Goal: Information Seeking & Learning: Learn about a topic

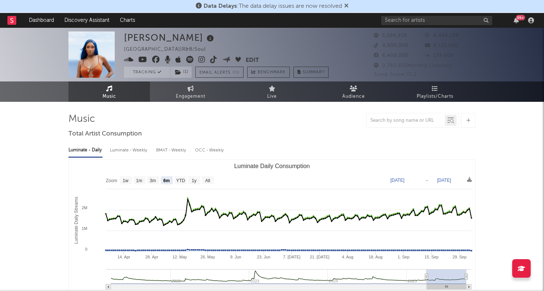
select select "6m"
click at [413, 85] on link "Playlists/Charts" at bounding box center [434, 91] width 81 height 20
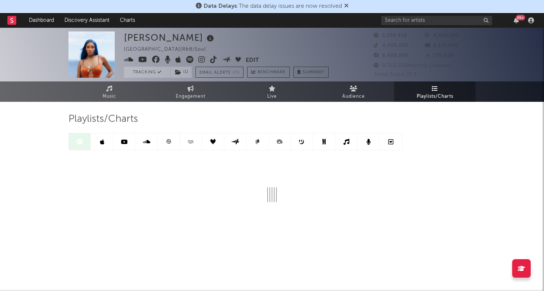
click at [171, 141] on link at bounding box center [169, 141] width 22 height 17
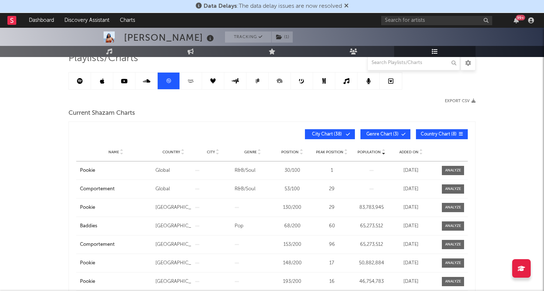
scroll to position [61, 0]
click at [403, 150] on span "Added On" at bounding box center [408, 151] width 19 height 4
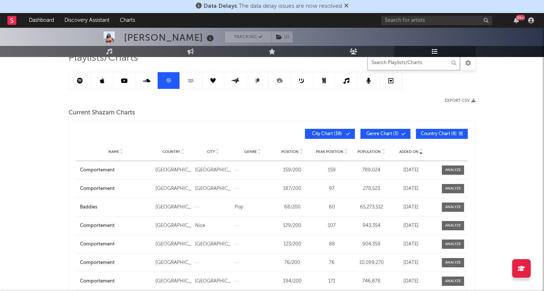
click at [418, 63] on input "text" at bounding box center [413, 62] width 92 height 15
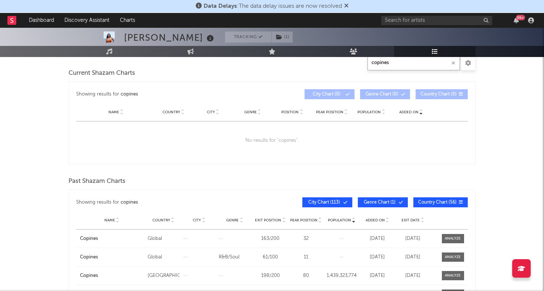
scroll to position [64, 0]
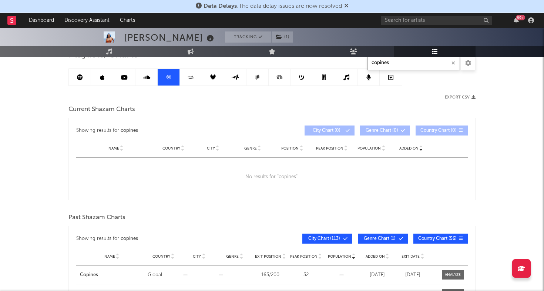
type input "copines"
click at [78, 82] on link at bounding box center [80, 77] width 22 height 17
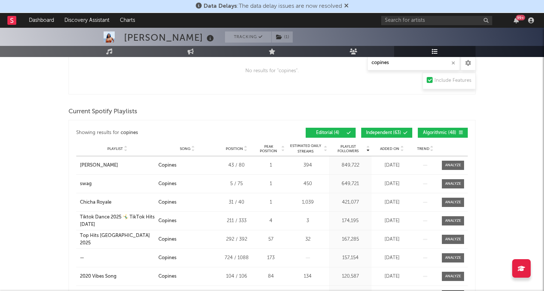
scroll to position [270, 0]
click at [394, 147] on span "Added On" at bounding box center [389, 148] width 19 height 4
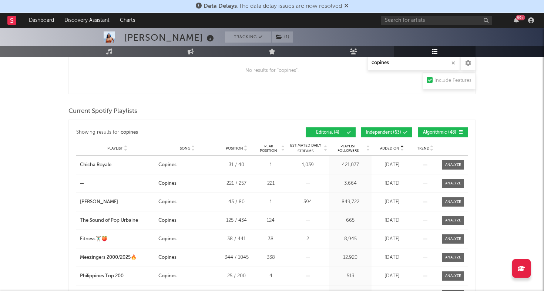
click at [394, 147] on span "Added On" at bounding box center [389, 148] width 19 height 4
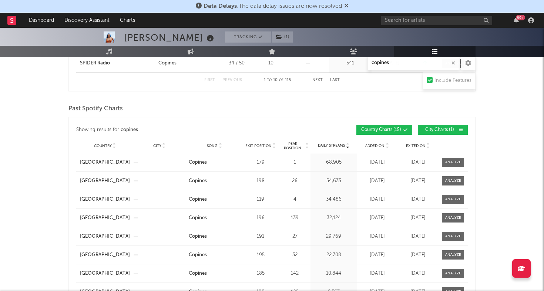
scroll to position [540, 0]
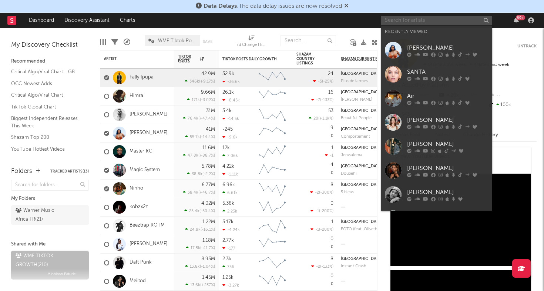
click at [446, 18] on input "text" at bounding box center [436, 20] width 111 height 9
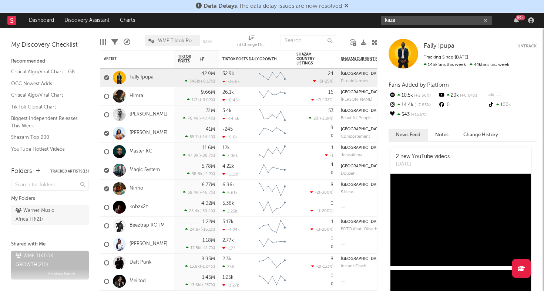
type input "kaza"
click at [436, 14] on div "kaza 99 +" at bounding box center [458, 20] width 155 height 15
click at [431, 20] on input "kaza" at bounding box center [436, 20] width 111 height 9
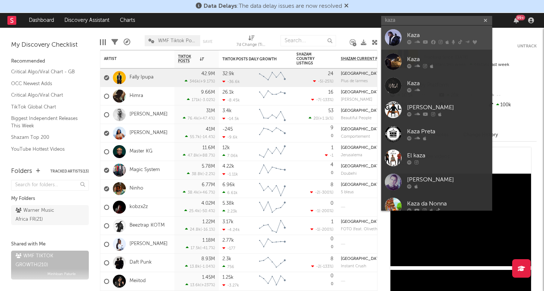
click at [392, 34] on div at bounding box center [393, 37] width 17 height 17
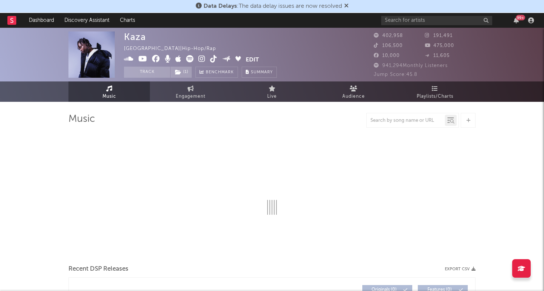
select select "6m"
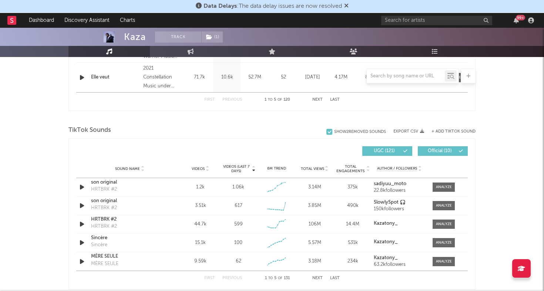
scroll to position [441, 0]
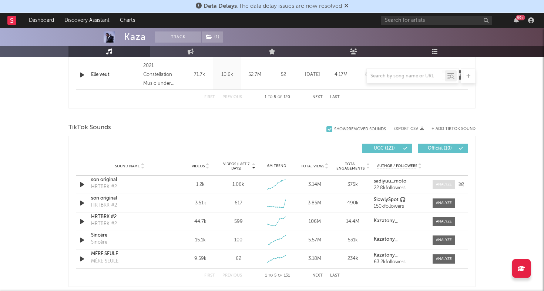
click at [445, 187] on div at bounding box center [444, 185] width 16 height 6
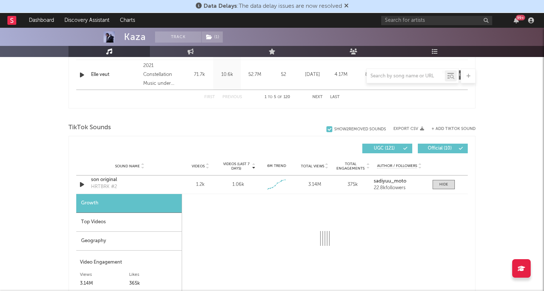
select select "1w"
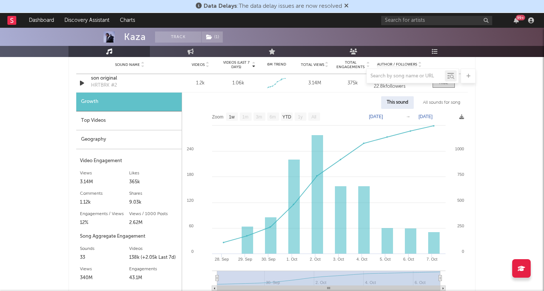
scroll to position [536, 0]
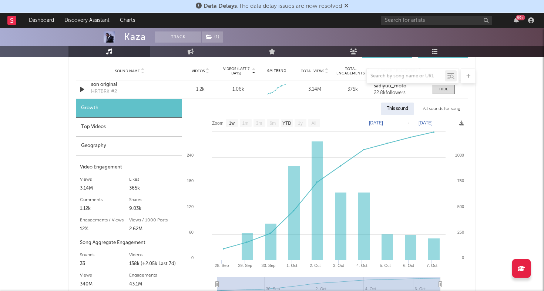
click at [136, 146] on div "Geography" at bounding box center [128, 145] width 105 height 19
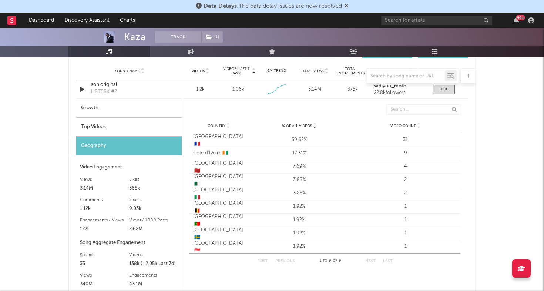
click at [102, 122] on div "Top Videos" at bounding box center [128, 127] width 105 height 19
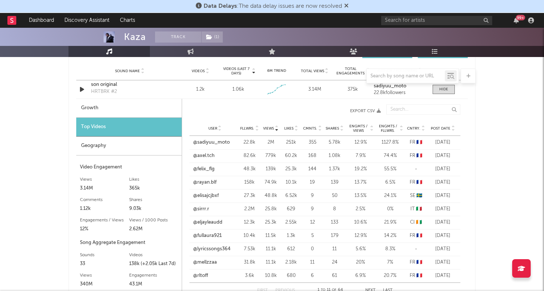
click at [442, 128] on span "Post Date" at bounding box center [440, 128] width 20 height 4
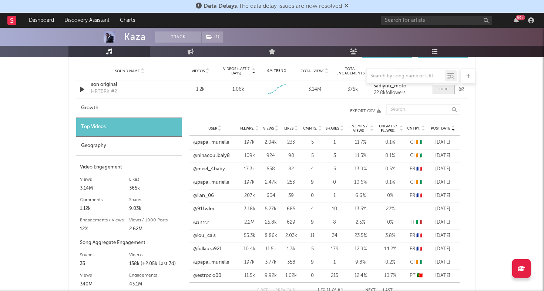
click at [442, 89] on div at bounding box center [443, 90] width 9 height 6
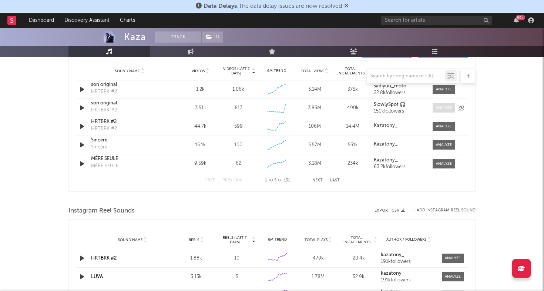
click at [439, 110] on div at bounding box center [444, 108] width 16 height 6
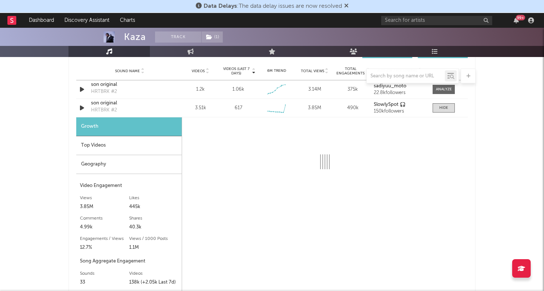
click at [125, 168] on div "Geography" at bounding box center [128, 164] width 105 height 19
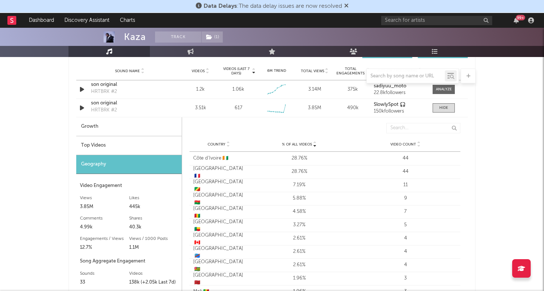
click at [141, 144] on div "Top Videos" at bounding box center [128, 145] width 105 height 19
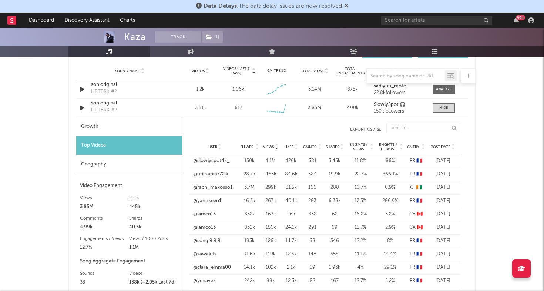
click at [438, 145] on span "Post Date" at bounding box center [440, 147] width 20 height 4
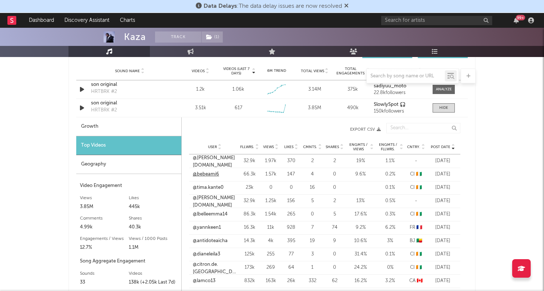
click at [200, 176] on link "@bebeami6" at bounding box center [206, 173] width 26 height 7
click at [205, 188] on link "@tima.kante0" at bounding box center [208, 187] width 31 height 7
click at [436, 107] on span at bounding box center [443, 107] width 22 height 9
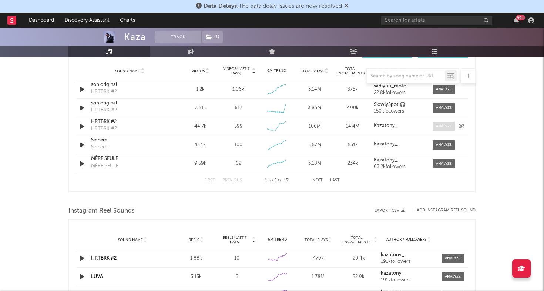
click at [436, 122] on span at bounding box center [443, 126] width 22 height 9
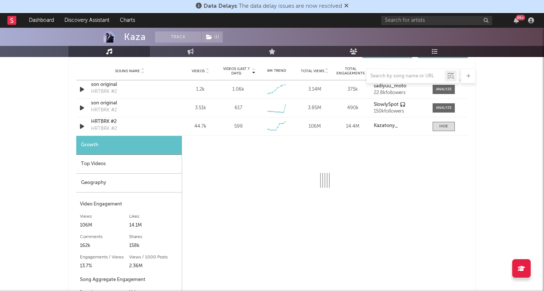
click at [115, 189] on div "Geography" at bounding box center [128, 182] width 105 height 19
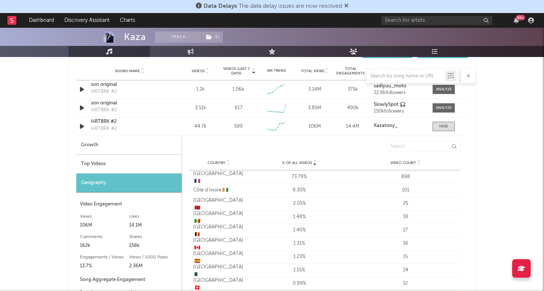
click at [126, 165] on div "Top Videos" at bounding box center [128, 164] width 105 height 19
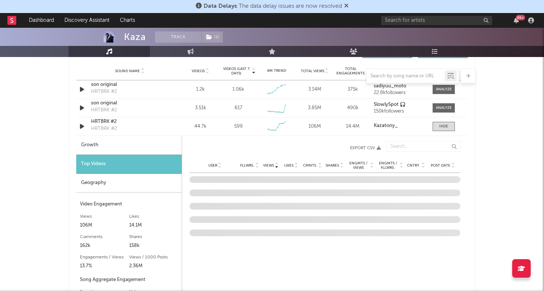
click at [439, 166] on span "Post Date" at bounding box center [440, 165] width 20 height 4
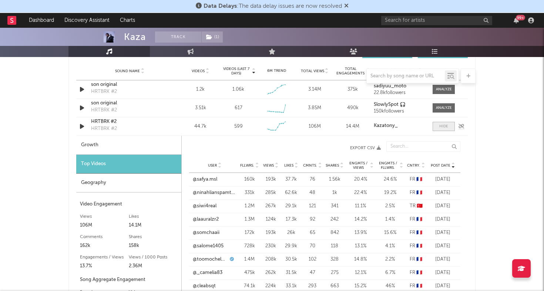
click at [445, 124] on div at bounding box center [443, 127] width 9 height 6
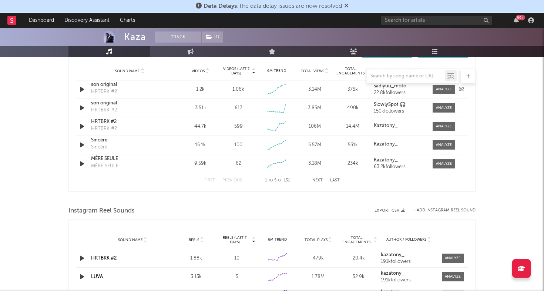
scroll to position [512, 0]
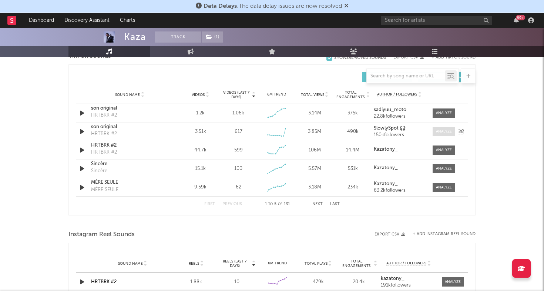
click at [436, 134] on div at bounding box center [444, 132] width 16 height 6
select select "6m"
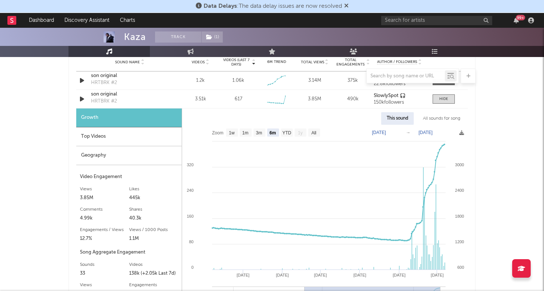
scroll to position [556, 0]
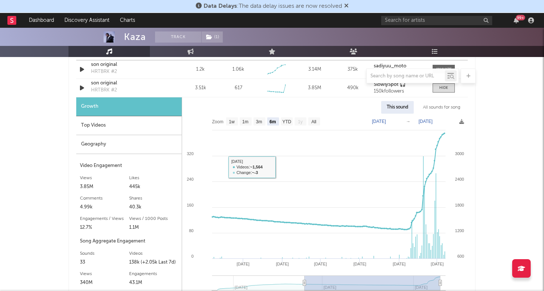
click at [127, 129] on div "Top Videos" at bounding box center [128, 125] width 105 height 19
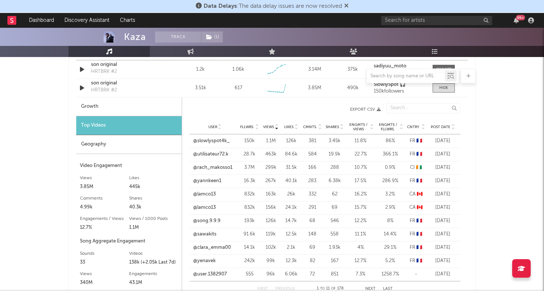
click at [442, 124] on div "Post Date" at bounding box center [443, 127] width 28 height 6
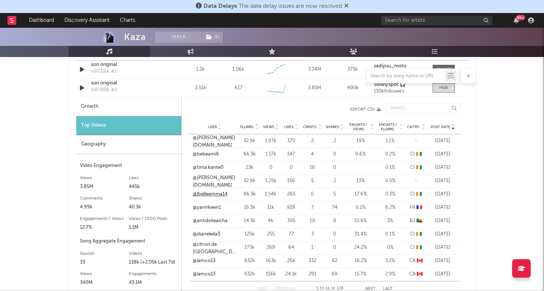
click at [221, 194] on link "@lbelleemma14" at bounding box center [210, 193] width 35 height 7
click at [207, 233] on link "@dianeleila3" at bounding box center [206, 233] width 27 height 7
click at [209, 248] on link "@citron.de.suisse" at bounding box center [215, 248] width 44 height 14
click at [265, 129] on div "Views" at bounding box center [270, 127] width 17 height 6
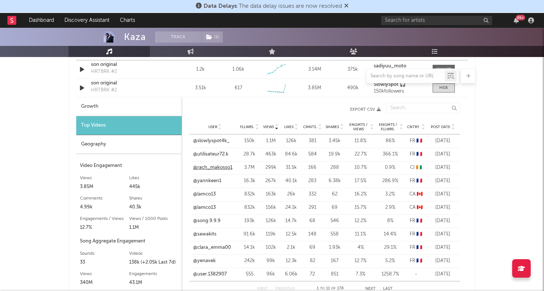
click at [219, 166] on link "@rach_makosso1" at bounding box center [212, 167] width 39 height 7
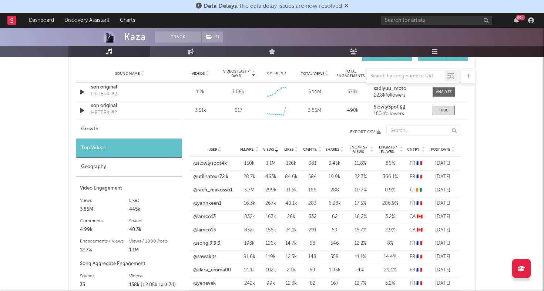
scroll to position [528, 0]
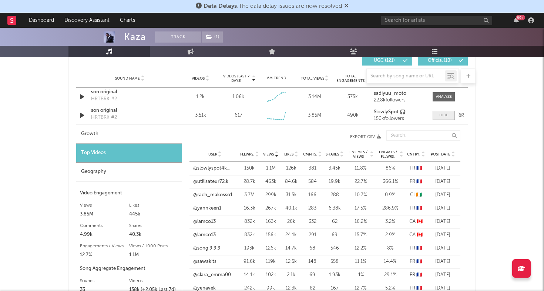
click at [446, 115] on div at bounding box center [443, 115] width 9 height 6
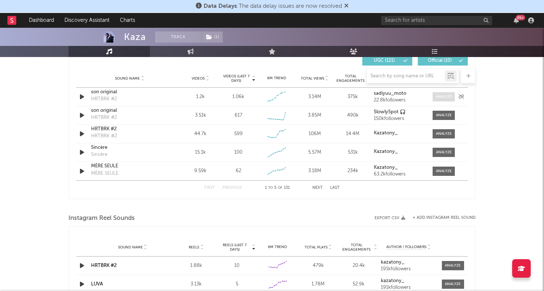
click at [446, 93] on span at bounding box center [443, 96] width 22 height 9
select select "1w"
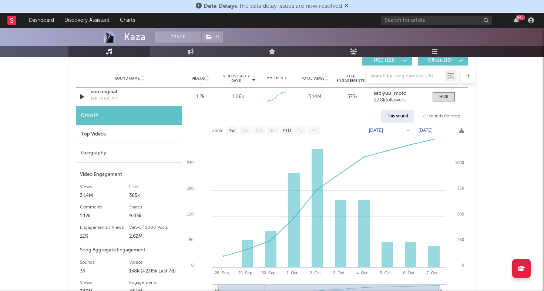
click at [115, 135] on div "Top Videos" at bounding box center [128, 134] width 105 height 19
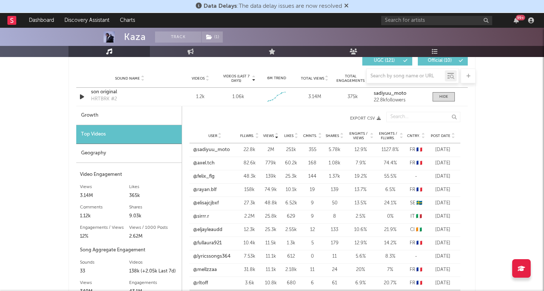
click at [439, 135] on span "Post Date" at bounding box center [440, 136] width 20 height 4
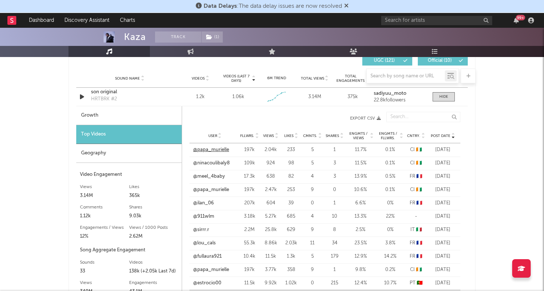
click at [210, 149] on link "@papa_murielle" at bounding box center [211, 149] width 36 height 7
click at [216, 163] on link "@ninacoulibaly8" at bounding box center [211, 162] width 37 height 7
click at [206, 192] on link "@papa_murielle" at bounding box center [211, 189] width 36 height 7
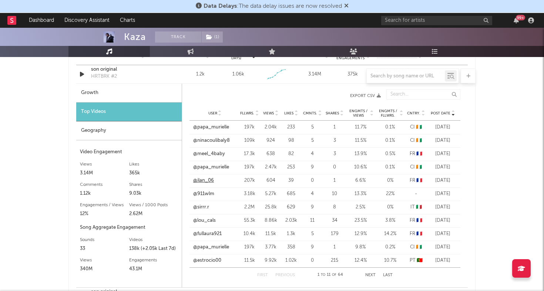
scroll to position [552, 0]
click at [209, 243] on link "@papa_murielle" at bounding box center [211, 246] width 36 height 7
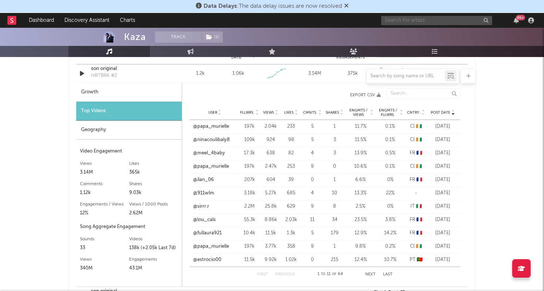
click at [449, 22] on input "text" at bounding box center [436, 20] width 111 height 9
click at [417, 22] on input "tasty or not" at bounding box center [436, 20] width 111 height 9
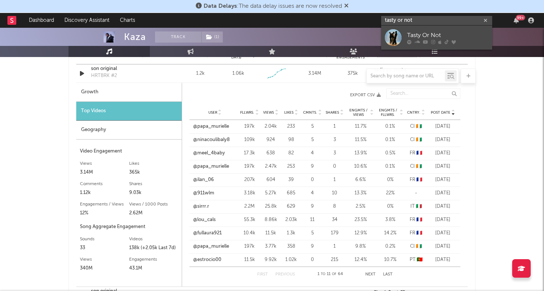
type input "tasty or not"
click at [393, 37] on div at bounding box center [393, 37] width 17 height 17
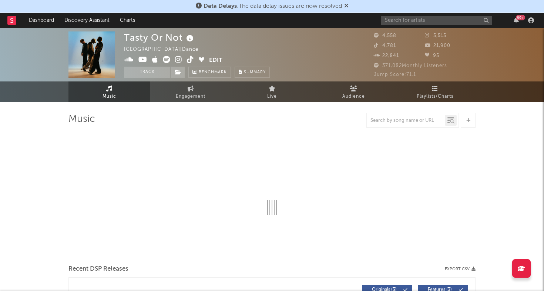
select select "6m"
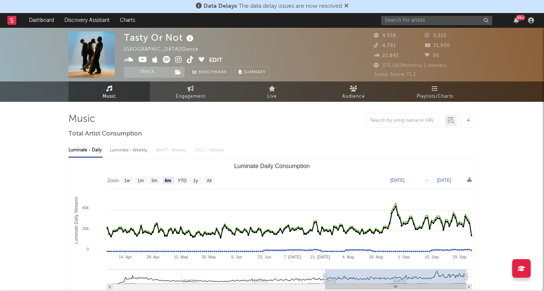
click at [238, 44] on div "Tasty Or Not France | Dance Edit Track Benchmark Summary" at bounding box center [197, 54] width 146 height 46
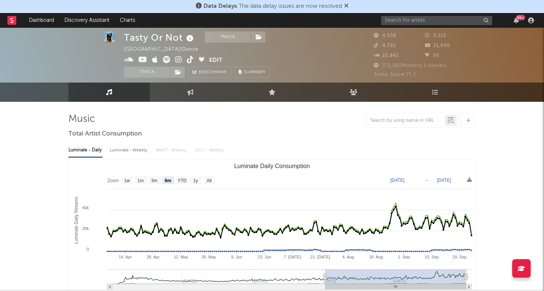
scroll to position [7, 0]
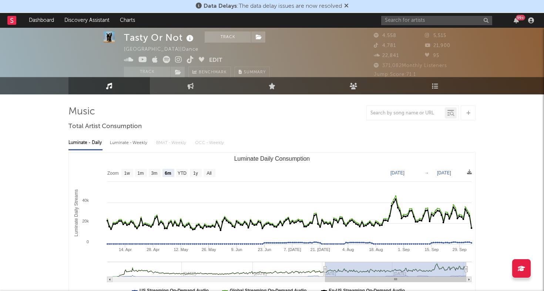
click at [383, 47] on span "4,781" at bounding box center [385, 45] width 22 height 5
click at [361, 40] on div "Tasty Or Not Track France | Dance Edit Track Benchmark Summary" at bounding box center [244, 47] width 240 height 46
click at [440, 37] on span "5,515" at bounding box center [435, 35] width 21 height 5
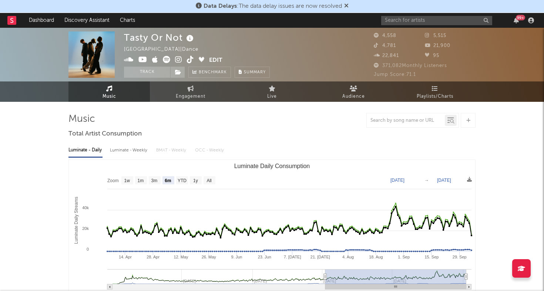
click at [177, 61] on icon at bounding box center [178, 59] width 7 height 7
click at [192, 62] on icon at bounding box center [190, 59] width 7 height 7
click at [142, 60] on icon at bounding box center [142, 59] width 9 height 7
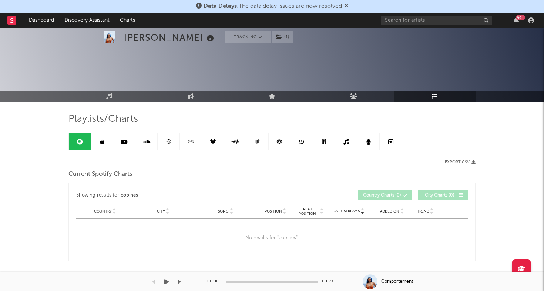
scroll to position [540, 0]
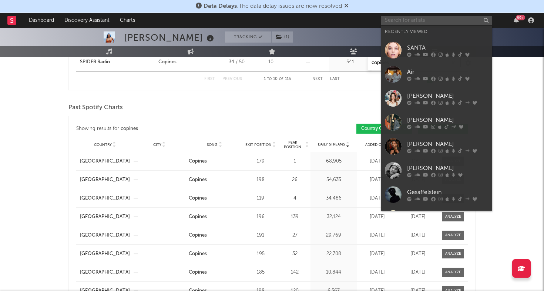
click at [433, 20] on input "text" at bounding box center [436, 20] width 111 height 9
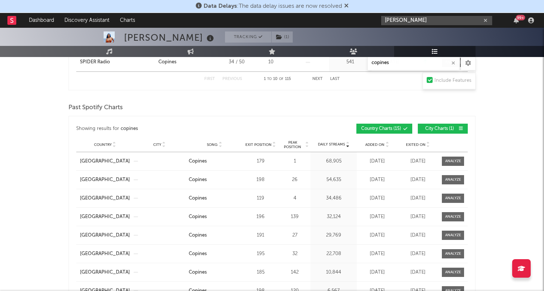
type input "zaza fournier"
click at [430, 14] on div "zaza fournier 99 +" at bounding box center [458, 20] width 155 height 15
click at [423, 20] on input "zaza fournier" at bounding box center [436, 20] width 111 height 9
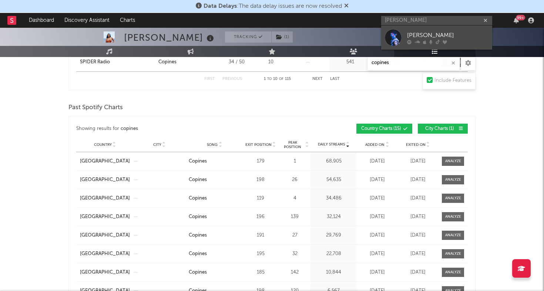
click at [390, 35] on div at bounding box center [393, 37] width 17 height 17
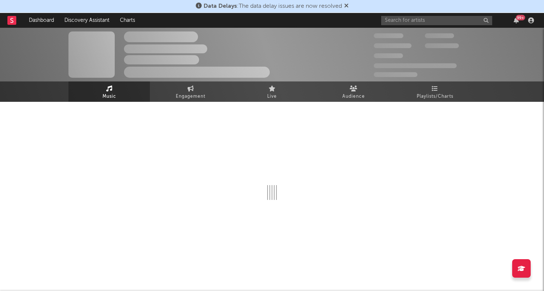
select select "6m"
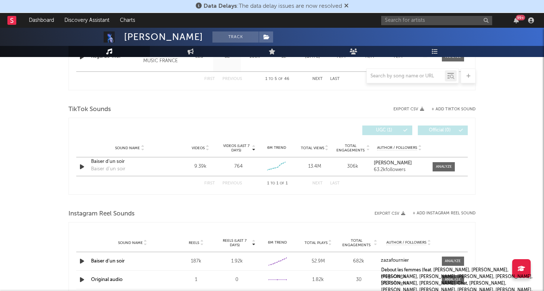
scroll to position [460, 0]
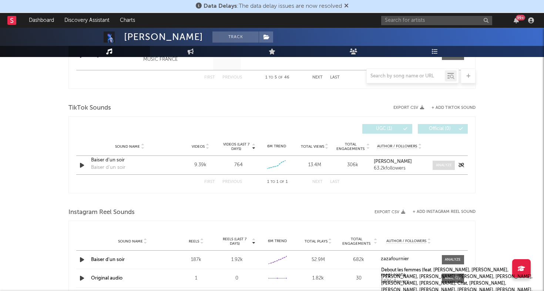
click at [440, 164] on div at bounding box center [444, 165] width 16 height 6
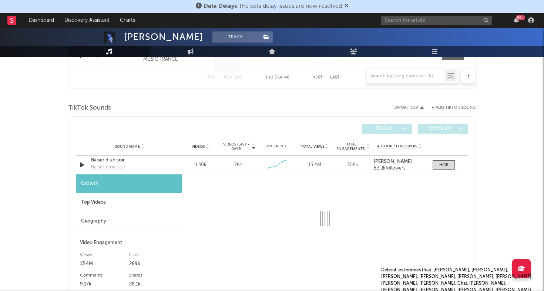
click at [129, 202] on div "Top Videos" at bounding box center [128, 202] width 105 height 19
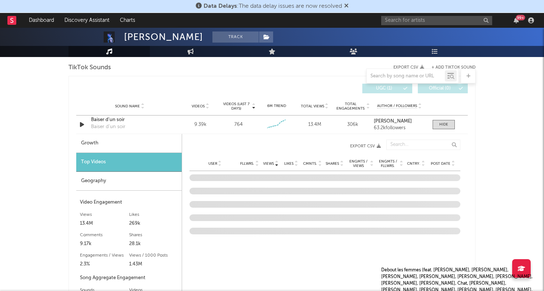
scroll to position [503, 0]
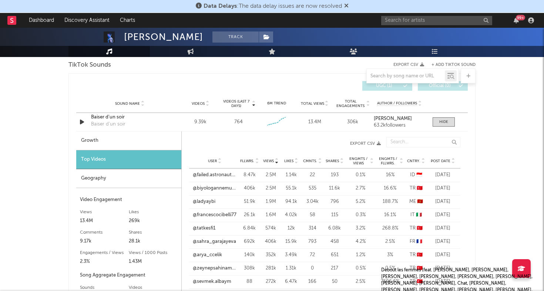
click at [437, 162] on span "Post Date" at bounding box center [440, 161] width 20 height 4
click at [201, 229] on link "@byeliffs" at bounding box center [203, 227] width 20 height 7
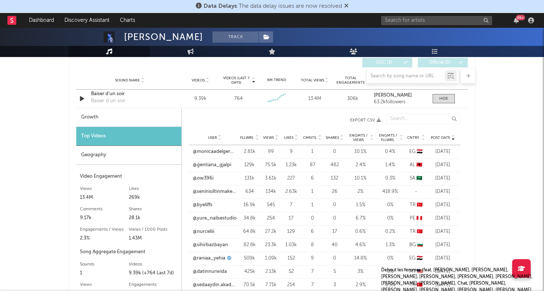
scroll to position [528, 0]
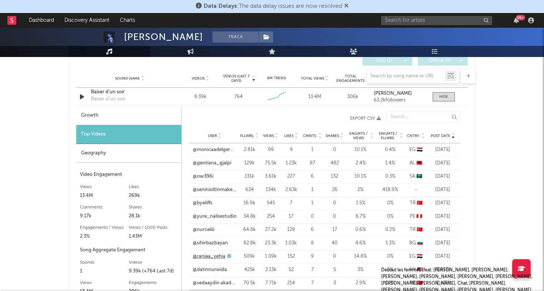
click at [208, 256] on link "@raniaa_yehia" at bounding box center [209, 256] width 33 height 7
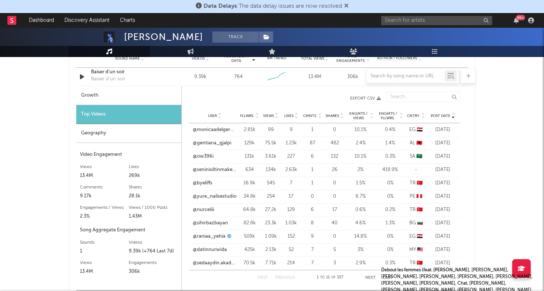
scroll to position [567, 0]
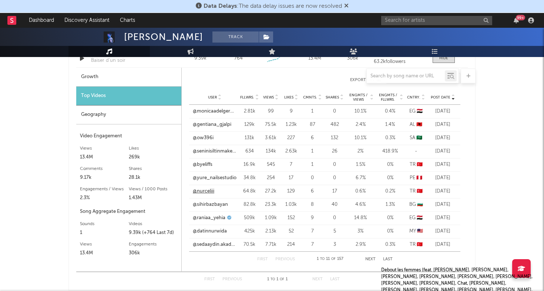
click at [209, 189] on link "@nurceliii" at bounding box center [203, 190] width 21 height 7
click at [205, 166] on link "@byeliffs" at bounding box center [203, 164] width 20 height 7
click at [209, 245] on link "@sedaaydin.akademi" at bounding box center [215, 244] width 44 height 7
click at [369, 258] on button "Next" at bounding box center [370, 259] width 10 height 4
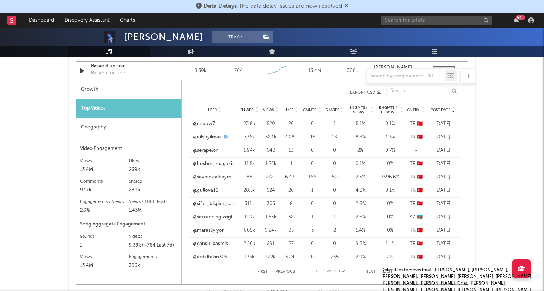
scroll to position [553, 0]
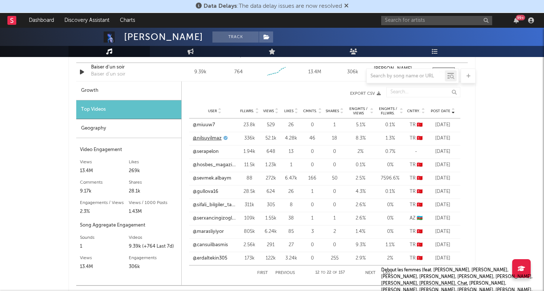
click at [207, 135] on link "@nilsuyilmaz" at bounding box center [207, 138] width 29 height 7
click at [277, 271] on button "Previous" at bounding box center [285, 273] width 20 height 4
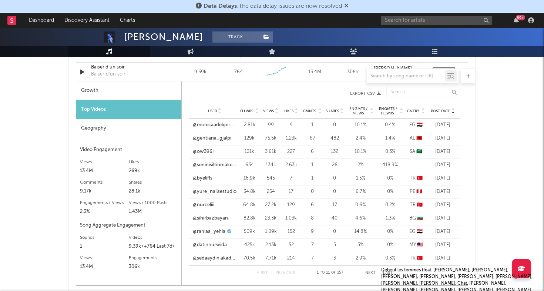
click at [201, 179] on link "@byeliffs" at bounding box center [203, 178] width 20 height 7
click at [209, 147] on div "User @ow396i Fllwrs. 131k Views 3.61k Likes 227 Cmnts. 6 Shares 132 Engmts / Vi…" at bounding box center [324, 151] width 271 height 13
click at [207, 150] on link "@ow396i" at bounding box center [203, 151] width 21 height 7
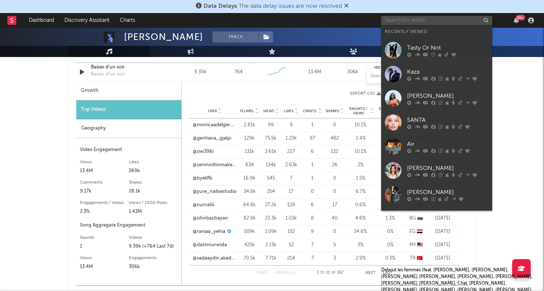
click at [409, 21] on input "text" at bounding box center [436, 20] width 111 height 9
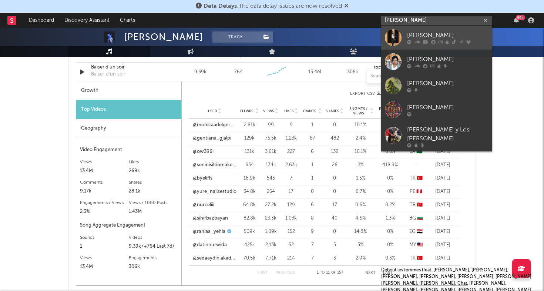
type input "paulo chak"
click at [396, 36] on div at bounding box center [393, 37] width 17 height 17
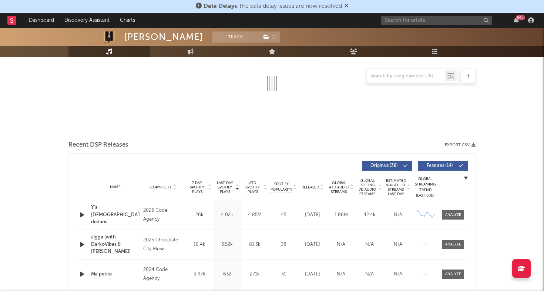
select select "6m"
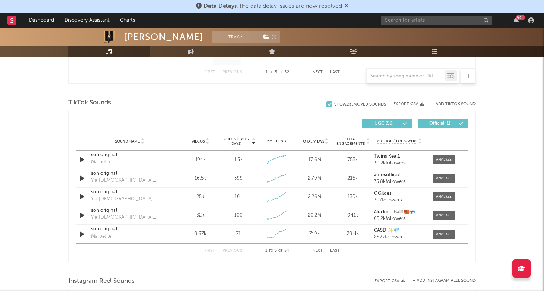
scroll to position [474, 0]
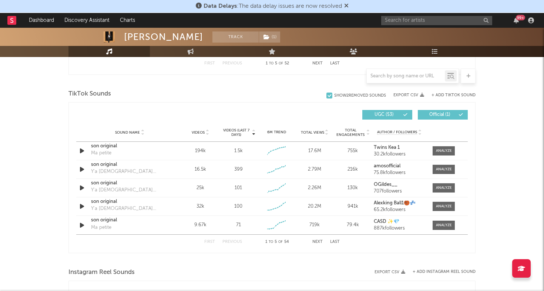
click at [415, 72] on div at bounding box center [405, 75] width 78 height 9
click at [402, 78] on input "text" at bounding box center [405, 76] width 78 height 6
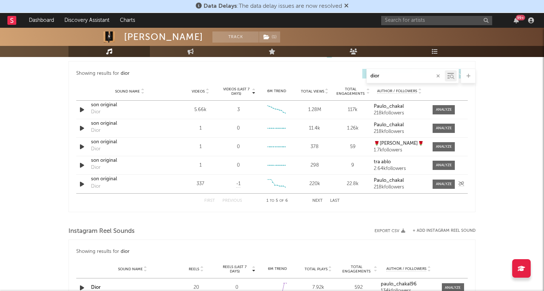
scroll to position [396, 0]
type input "dior"
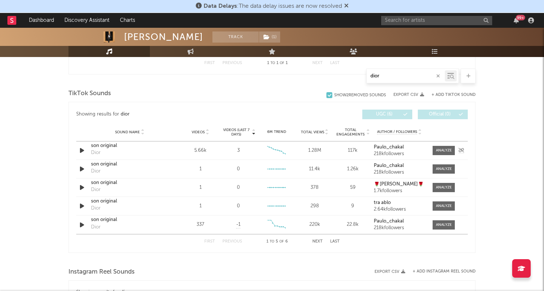
scroll to position [347, 0]
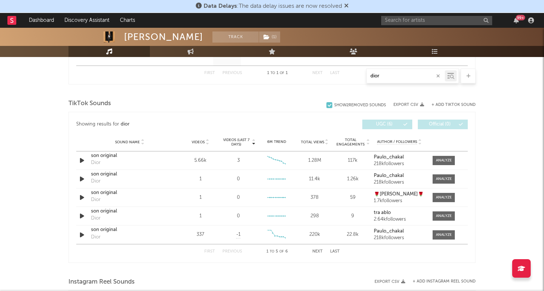
click at [446, 101] on div "+ Add TikTok Sound" at bounding box center [449, 104] width 51 height 7
click at [443, 103] on button "+ Add TikTok Sound" at bounding box center [453, 105] width 44 height 4
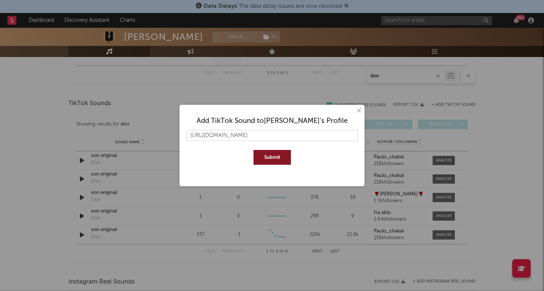
type input "https://vm.tiktok.com/ZNH767x6ga2c3-6TCot/"
click at [271, 157] on button "Submit" at bounding box center [271, 157] width 37 height 15
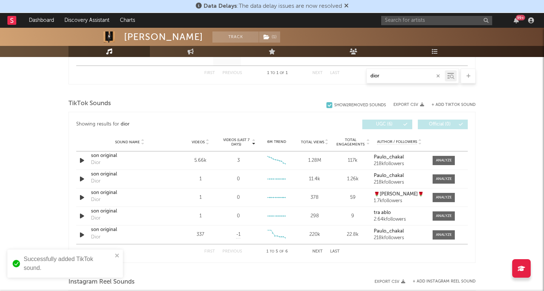
click at [434, 104] on button "+ Add TikTok Sound" at bounding box center [453, 105] width 44 height 4
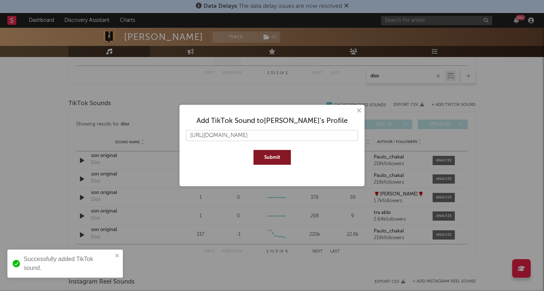
type input "https://vm.tiktok.com/ZNH767Vp6xvBc-zk7Vv/"
click at [265, 164] on button "Submit" at bounding box center [271, 157] width 37 height 15
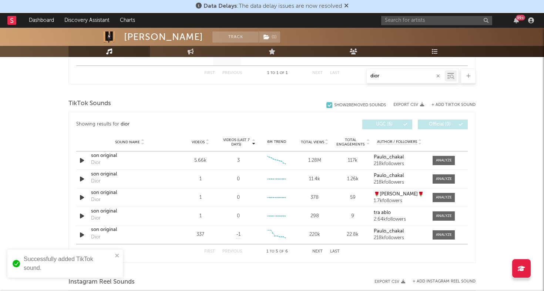
click at [37, 163] on div "Paulo Chakal Track ( 1 ) Côte d'Ivoire | Afro-Pop Edit Track ( 1 ) Benchmark Su…" at bounding box center [272, 148] width 544 height 934
click at [437, 76] on icon "button" at bounding box center [438, 76] width 4 height 5
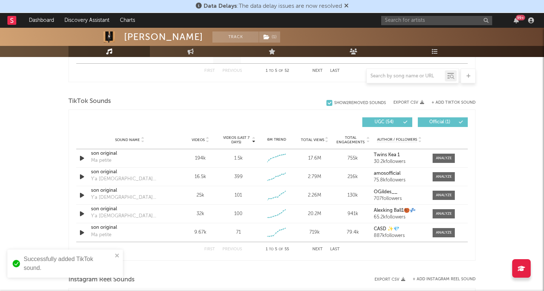
scroll to position [470, 0]
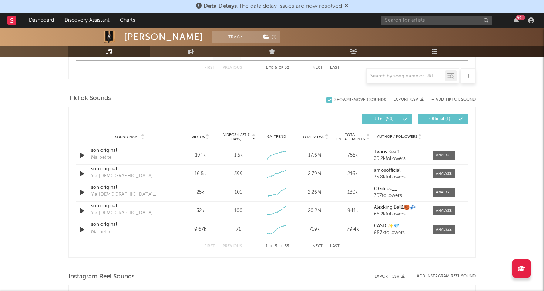
click at [317, 244] on div "First Previous 1 to 5 of 55 Next Last" at bounding box center [271, 246] width 135 height 14
click at [316, 246] on button "Next" at bounding box center [317, 246] width 10 height 4
click at [401, 73] on div at bounding box center [405, 75] width 78 height 9
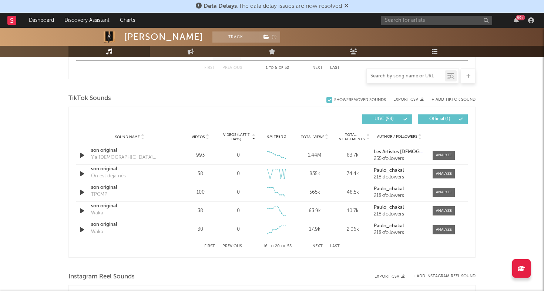
click at [392, 75] on input "text" at bounding box center [405, 76] width 78 height 6
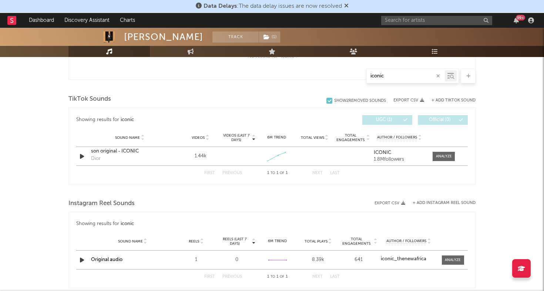
scroll to position [345, 0]
type input "iconic"
click at [438, 155] on div at bounding box center [444, 157] width 16 height 6
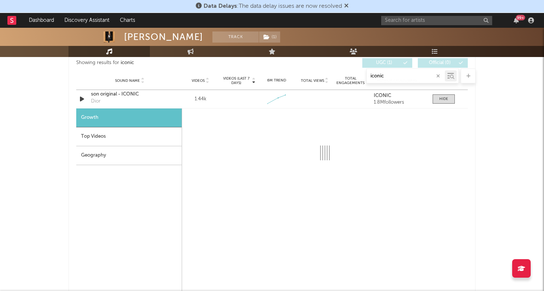
scroll to position [411, 0]
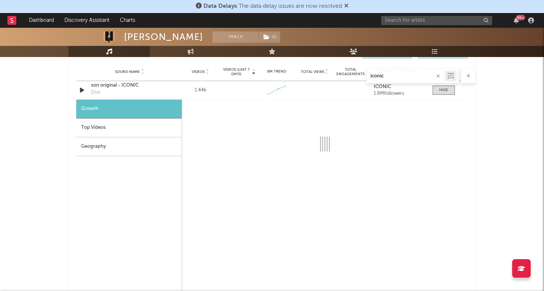
select select "1w"
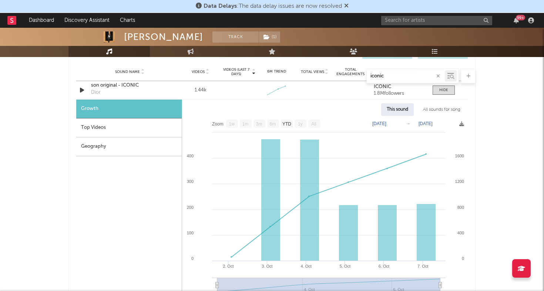
click at [121, 143] on div "Geography" at bounding box center [128, 146] width 105 height 19
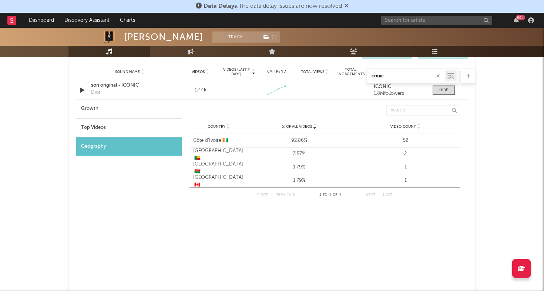
click at [126, 123] on div "Top Videos" at bounding box center [128, 127] width 105 height 19
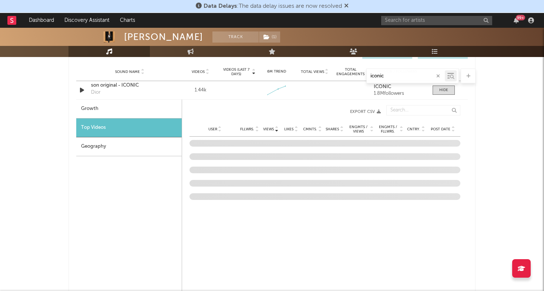
click at [448, 130] on span "Post Date" at bounding box center [440, 129] width 20 height 4
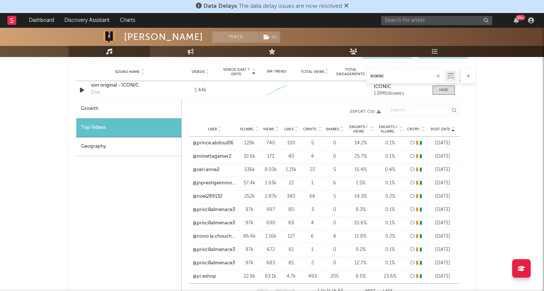
click at [265, 127] on span "Views" at bounding box center [268, 129] width 11 height 4
click at [209, 155] on link "@paulo_chakal" at bounding box center [210, 156] width 34 height 7
click at [209, 183] on link "@yr.eshop" at bounding box center [204, 182] width 23 height 7
click at [210, 210] on link "@rackelle1" at bounding box center [204, 209] width 23 height 7
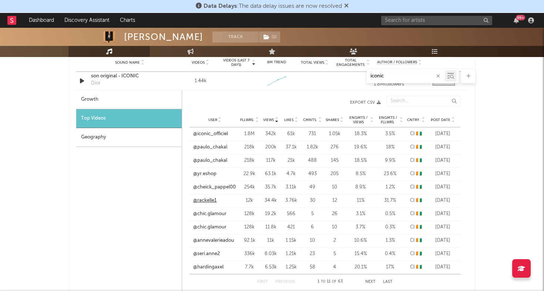
scroll to position [420, 0]
click at [212, 226] on link "@chic.glamour" at bounding box center [209, 226] width 33 height 7
click at [212, 170] on link "@yr.eshop" at bounding box center [204, 173] width 23 height 7
click at [212, 187] on link "@cheick_pappel00" at bounding box center [214, 186] width 43 height 7
click at [212, 267] on link "@hardingaxel" at bounding box center [208, 266] width 30 height 7
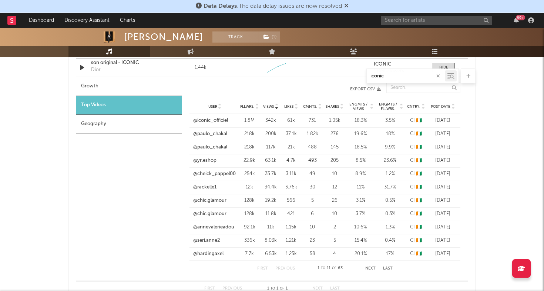
scroll to position [434, 0]
click at [370, 268] on button "Next" at bounding box center [370, 268] width 10 height 4
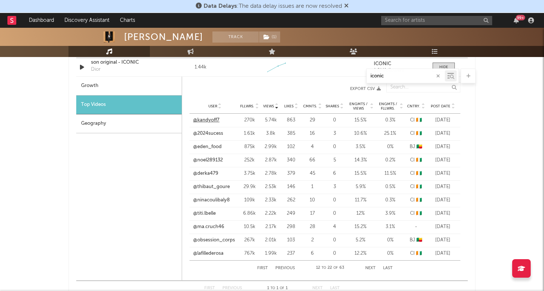
click at [205, 120] on link "@kandyoff7" at bounding box center [206, 119] width 26 height 7
click at [218, 134] on link "@2024sucess" at bounding box center [208, 133] width 30 height 7
click at [217, 149] on link "@eden_food" at bounding box center [207, 146] width 28 height 7
click at [218, 161] on link "@noel289132" at bounding box center [208, 159] width 30 height 7
click at [412, 23] on input "text" at bounding box center [436, 20] width 111 height 9
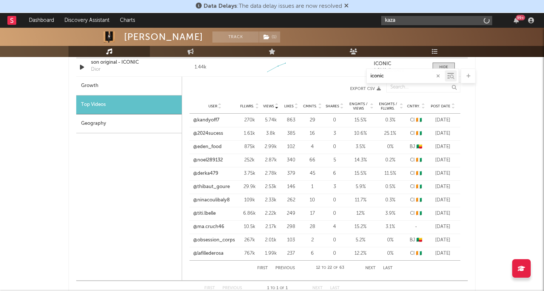
click at [413, 21] on input "kaza" at bounding box center [436, 20] width 111 height 9
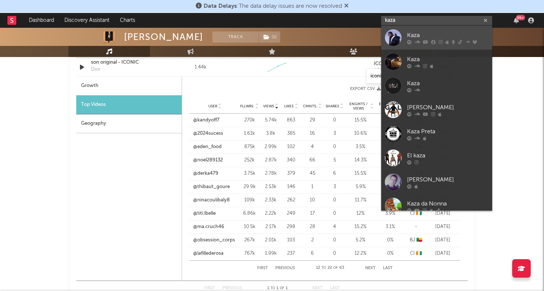
type input "kaza"
click at [391, 35] on div at bounding box center [393, 37] width 17 height 17
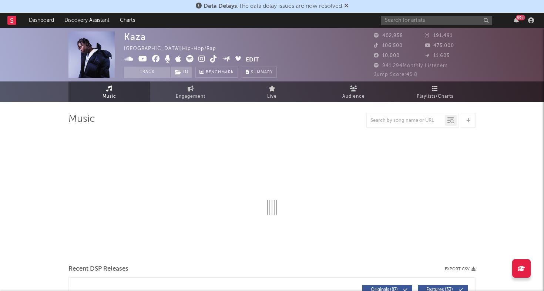
select select "6m"
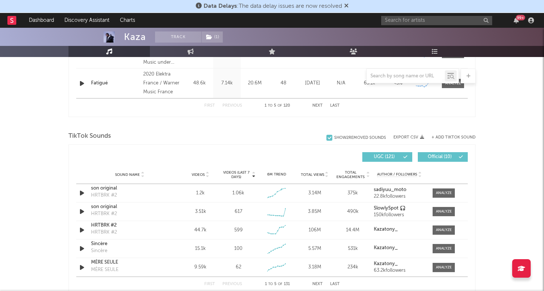
scroll to position [434, 0]
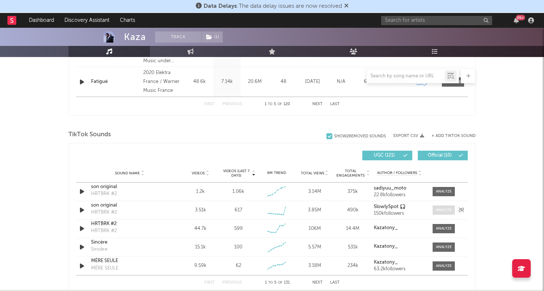
click at [443, 209] on div at bounding box center [444, 210] width 16 height 6
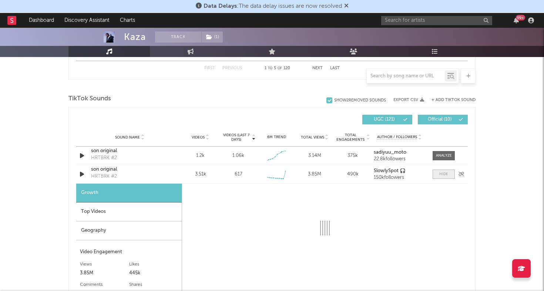
scroll to position [480, 0]
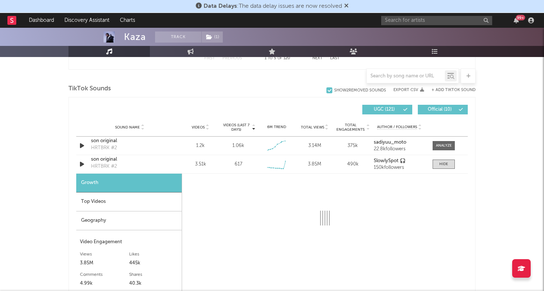
click at [152, 222] on div "Geography" at bounding box center [128, 220] width 105 height 19
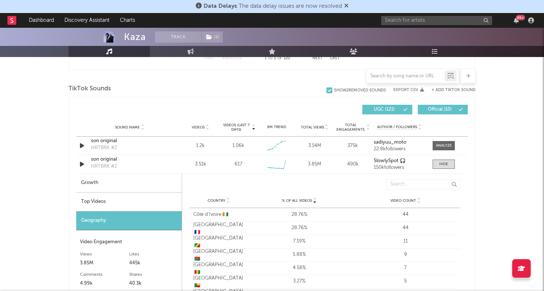
click at [152, 204] on div "Top Videos" at bounding box center [128, 201] width 105 height 19
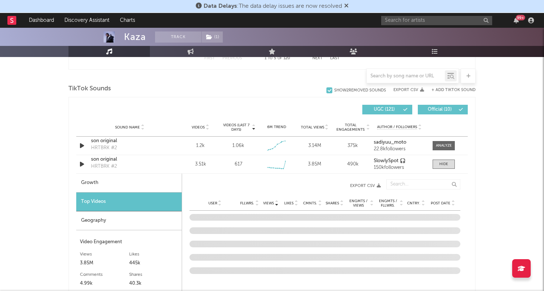
click at [436, 205] on span "Post Date" at bounding box center [440, 203] width 20 height 4
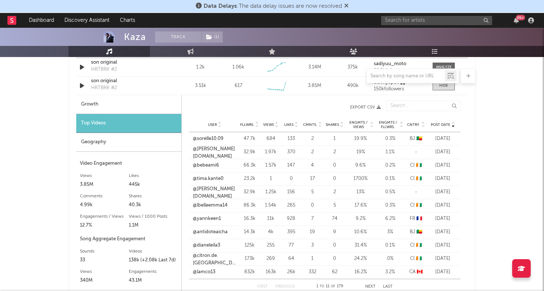
scroll to position [564, 0]
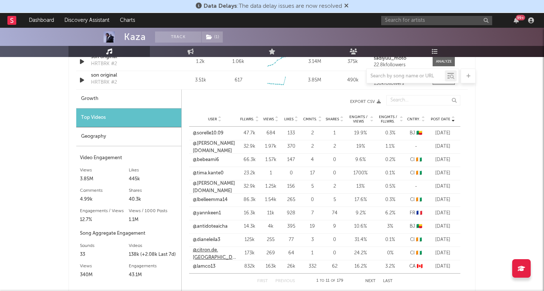
click at [214, 249] on link "@citron.de.suisse" at bounding box center [215, 253] width 44 height 14
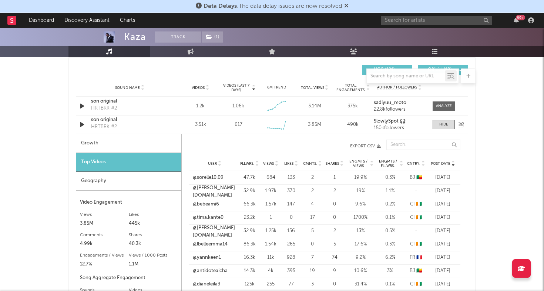
scroll to position [520, 0]
click at [204, 177] on link "@sorelle10.09" at bounding box center [208, 176] width 31 height 7
click at [205, 205] on link "@bebeami6" at bounding box center [206, 203] width 26 height 7
click at [209, 217] on link "@tima.kante0" at bounding box center [208, 216] width 31 height 7
click at [267, 164] on span "Views" at bounding box center [268, 163] width 11 height 4
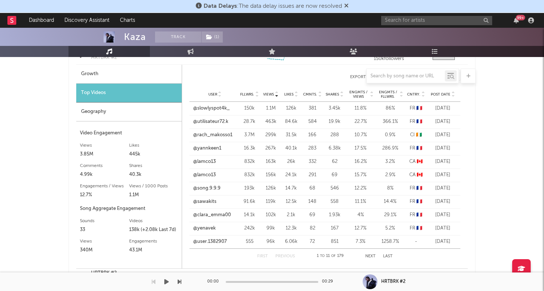
scroll to position [597, 0]
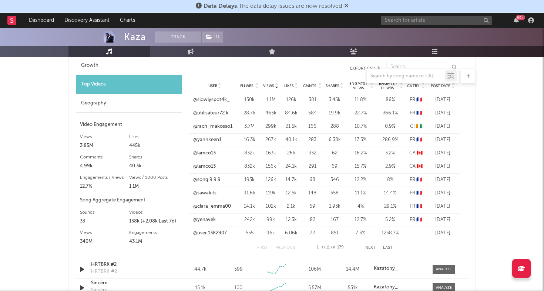
click at [372, 248] on button "Next" at bounding box center [370, 248] width 10 height 4
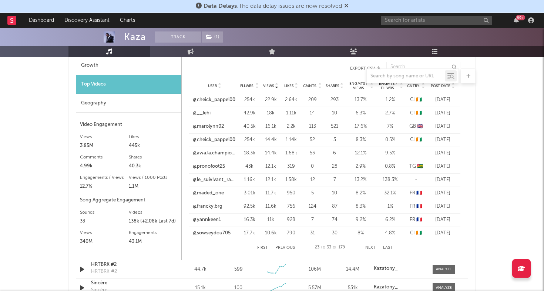
click at [372, 248] on button "Next" at bounding box center [370, 248] width 10 height 4
click at [437, 87] on span "Post Date" at bounding box center [440, 86] width 20 height 4
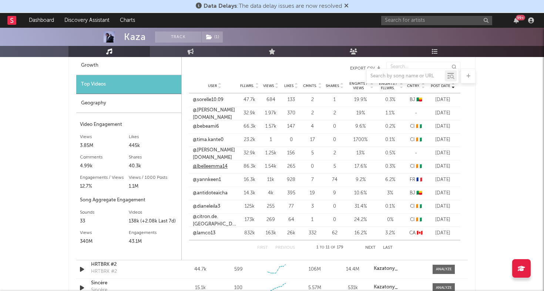
click at [218, 167] on link "@lbelleemma14" at bounding box center [210, 166] width 35 height 7
click at [210, 218] on link "@citron.de.suisse" at bounding box center [215, 220] width 44 height 14
click at [213, 206] on link "@dianeleila3" at bounding box center [206, 206] width 27 height 7
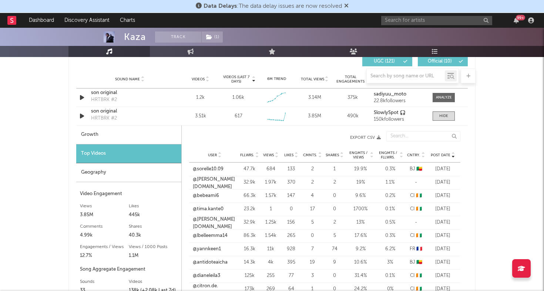
scroll to position [515, 0]
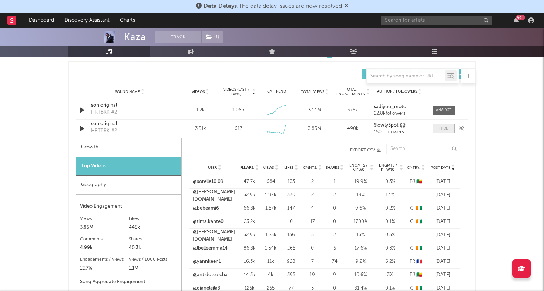
click at [442, 128] on div at bounding box center [443, 129] width 9 height 6
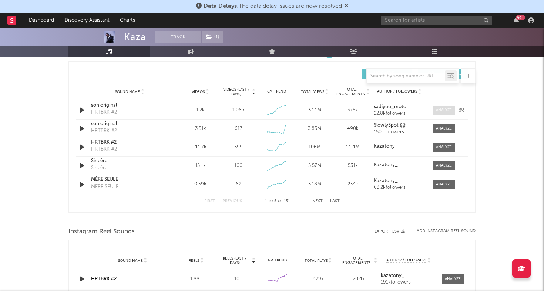
click at [446, 108] on div at bounding box center [444, 110] width 16 height 6
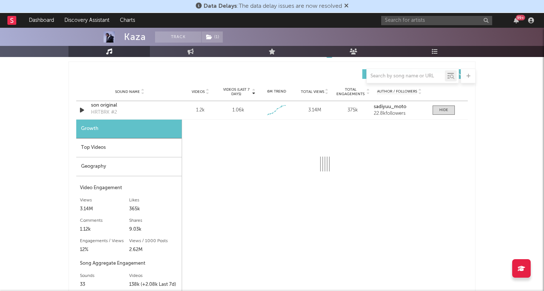
click at [146, 167] on div "Geography" at bounding box center [128, 166] width 105 height 19
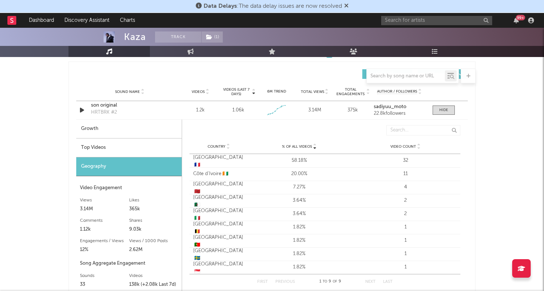
click at [128, 149] on div "Top Videos" at bounding box center [128, 147] width 105 height 19
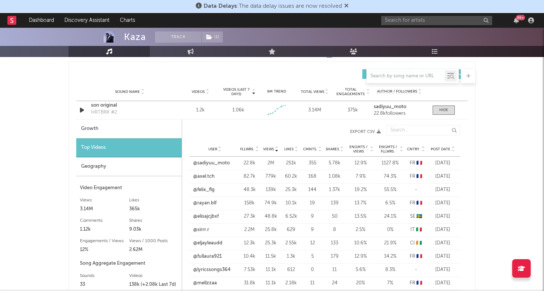
click at [441, 145] on div "User Fllwrs. Views Likes Cmnts. Shares Engmts / Views Engmts / Fllwrs. Cntry. P…" at bounding box center [324, 149] width 271 height 15
click at [439, 147] on span "Post Date" at bounding box center [440, 149] width 20 height 4
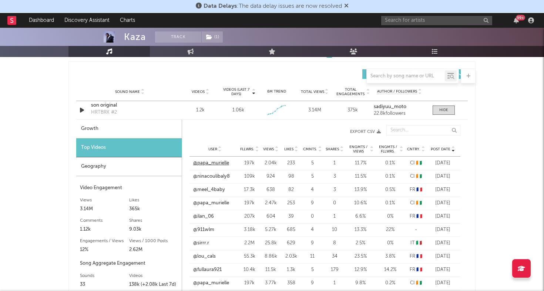
click at [212, 163] on link "@papa_murielle" at bounding box center [211, 162] width 36 height 7
click at [217, 176] on link "@ninacoulibaly8" at bounding box center [211, 176] width 37 height 7
click at [434, 17] on input "text" at bounding box center [436, 20] width 111 height 9
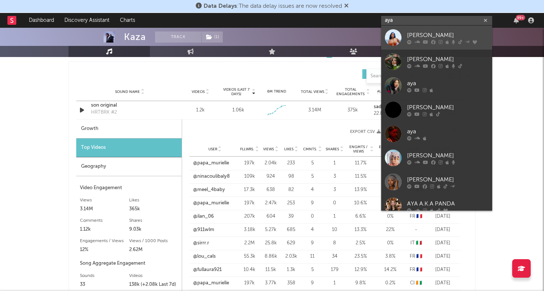
type input "aya"
click at [383, 42] on link "[PERSON_NAME]" at bounding box center [436, 38] width 111 height 24
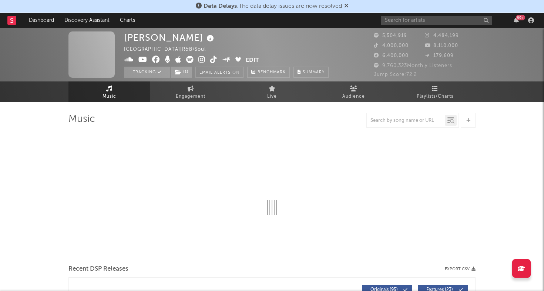
select select "6m"
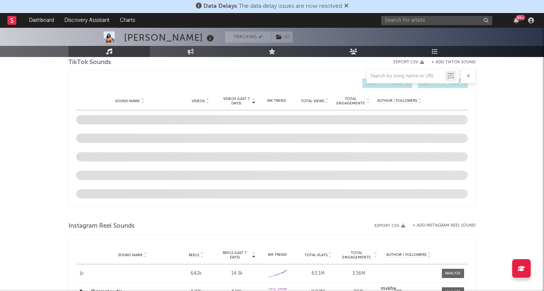
scroll to position [494, 0]
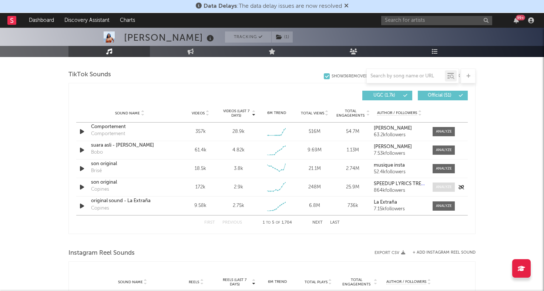
click at [440, 186] on div at bounding box center [444, 187] width 16 height 6
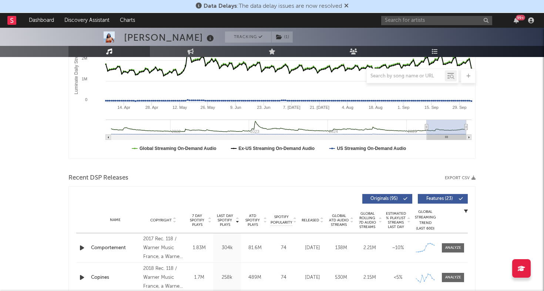
scroll to position [0, 0]
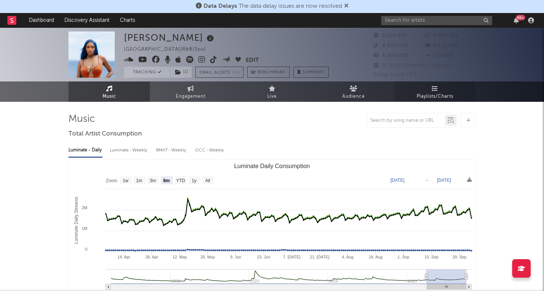
click at [439, 91] on link "Playlists/Charts" at bounding box center [434, 91] width 81 height 20
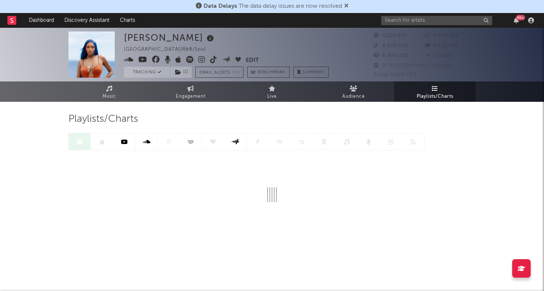
click at [161, 141] on div at bounding box center [246, 141] width 356 height 17
click at [166, 142] on icon at bounding box center [169, 142] width 6 height 6
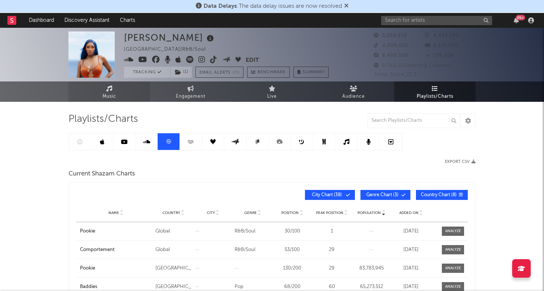
click at [108, 94] on span "Music" at bounding box center [109, 96] width 14 height 9
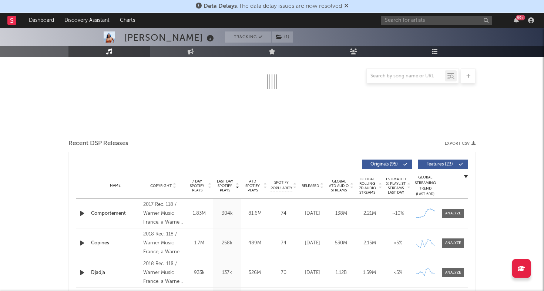
scroll to position [707, 0]
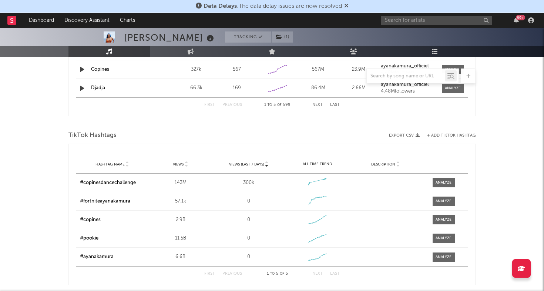
select select "6m"
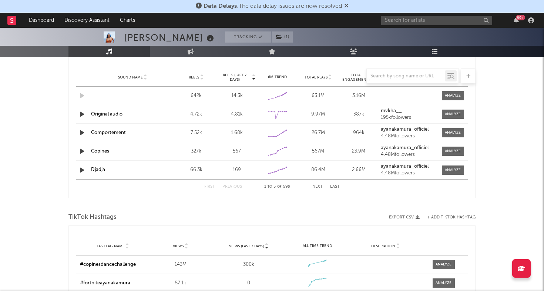
scroll to position [631, 0]
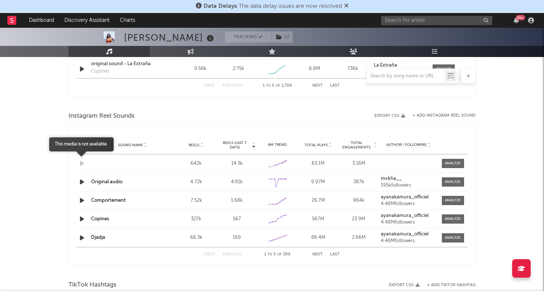
click at [81, 160] on icon "button" at bounding box center [82, 163] width 8 height 9
click at [83, 186] on div "Sound Name Original audio Reels 4.72k Reels (last 7 days) 4.81k 6M Trend Create…" at bounding box center [271, 182] width 391 height 18
click at [81, 182] on icon "button" at bounding box center [82, 181] width 8 height 9
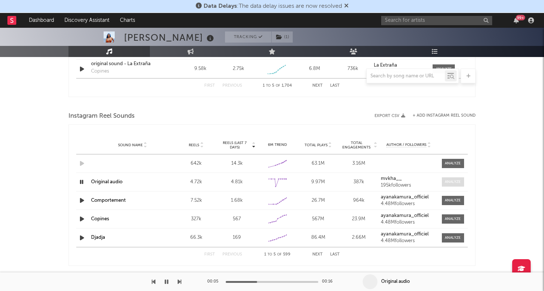
click at [443, 182] on span at bounding box center [453, 181] width 22 height 9
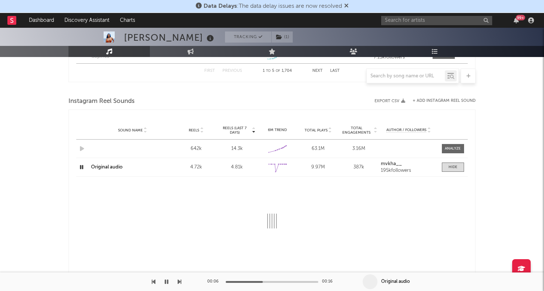
select select "6m"
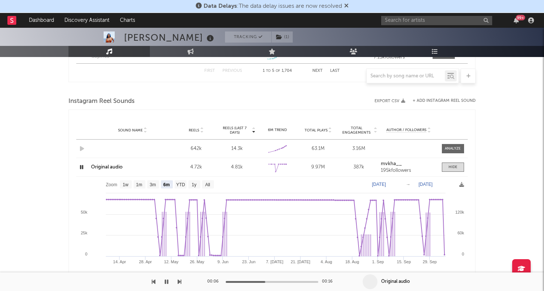
scroll to position [676, 0]
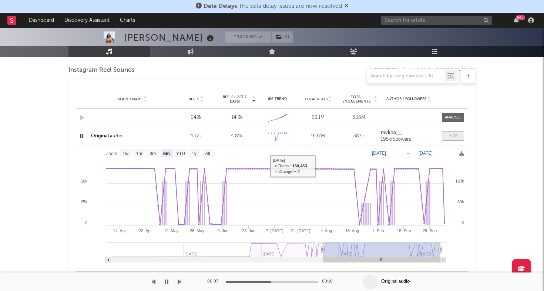
click at [447, 132] on span at bounding box center [453, 135] width 22 height 9
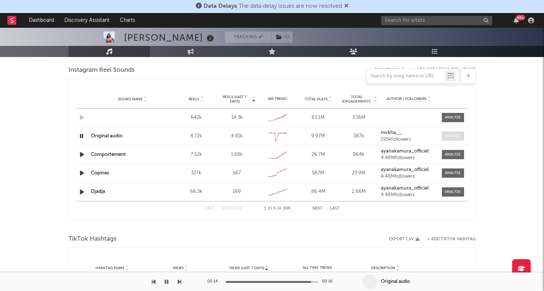
click at [461, 133] on span at bounding box center [453, 135] width 22 height 9
select select "6m"
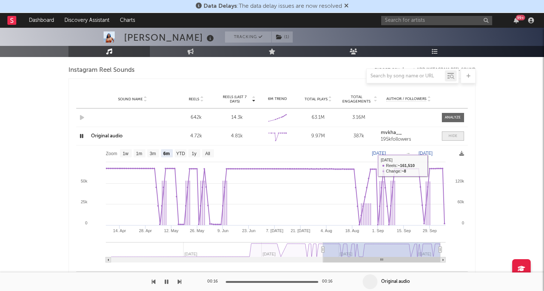
click at [446, 136] on span at bounding box center [453, 135] width 22 height 9
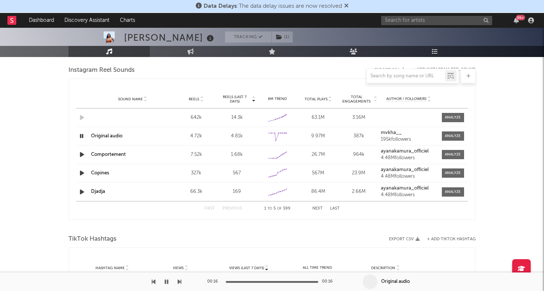
click at [80, 155] on icon "button" at bounding box center [82, 154] width 8 height 9
click at [80, 155] on icon "button" at bounding box center [81, 154] width 7 height 9
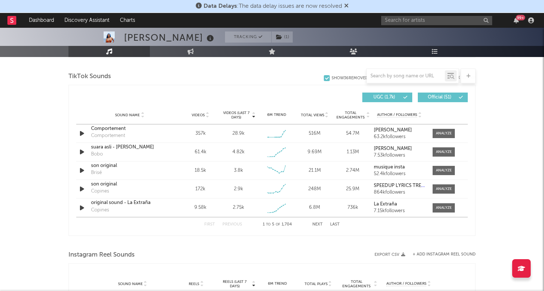
scroll to position [498, 0]
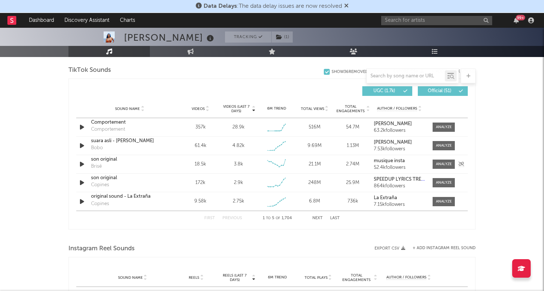
click at [82, 163] on icon "button" at bounding box center [82, 163] width 8 height 9
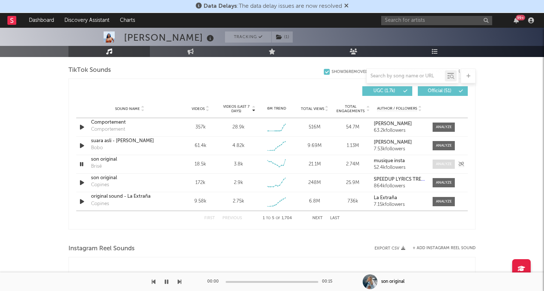
click at [437, 163] on div at bounding box center [444, 164] width 16 height 6
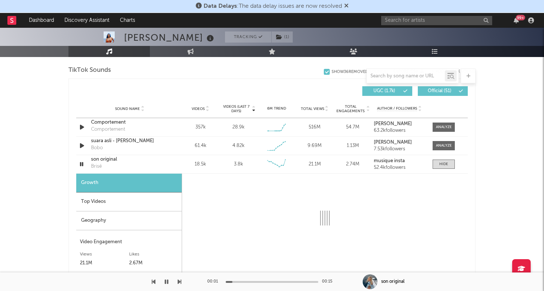
click at [144, 222] on div "Geography" at bounding box center [128, 220] width 105 height 19
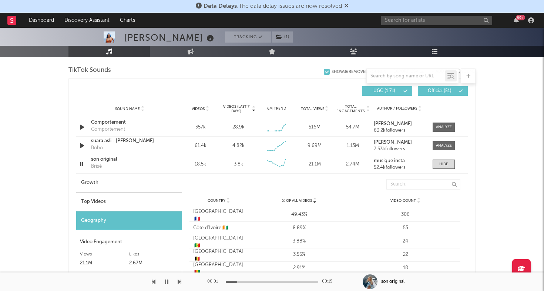
click at [144, 202] on div "Top Videos" at bounding box center [128, 201] width 105 height 19
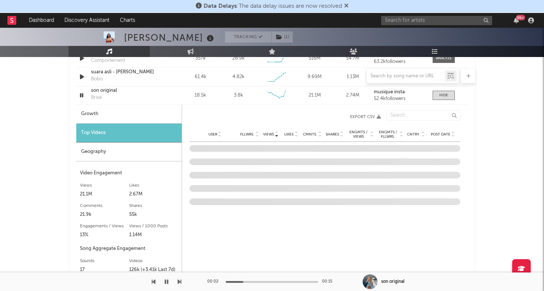
scroll to position [579, 0]
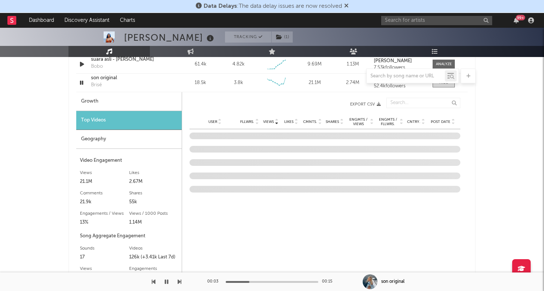
click at [442, 120] on span "Post Date" at bounding box center [440, 121] width 20 height 4
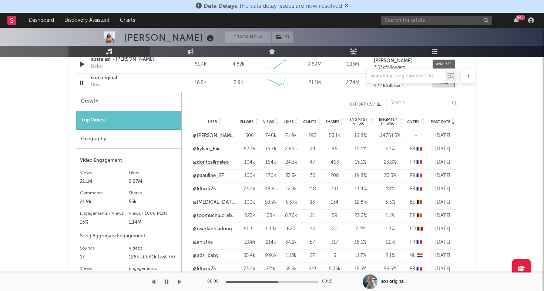
click at [208, 162] on link "@dontcallmeleo" at bounding box center [211, 162] width 36 height 7
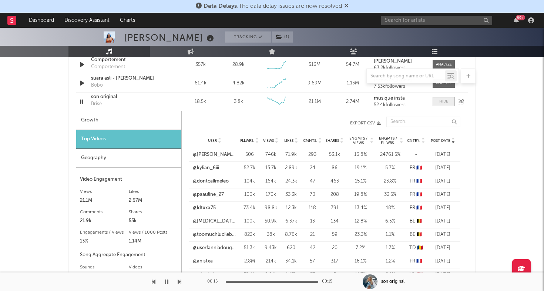
click at [445, 101] on div at bounding box center [443, 102] width 9 height 6
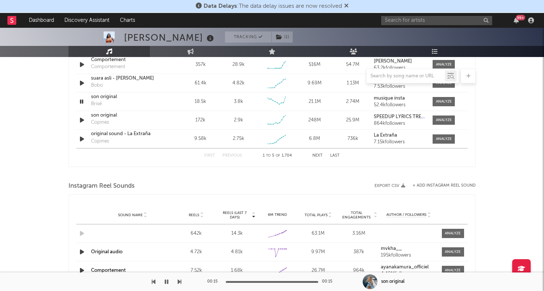
click at [390, 72] on div at bounding box center [405, 75] width 78 height 9
click at [390, 73] on div at bounding box center [405, 75] width 78 height 9
click at [388, 79] on div at bounding box center [405, 75] width 78 height 9
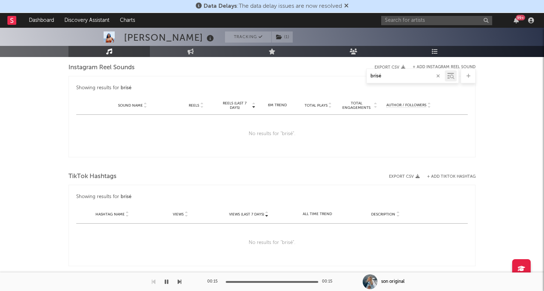
scroll to position [442, 0]
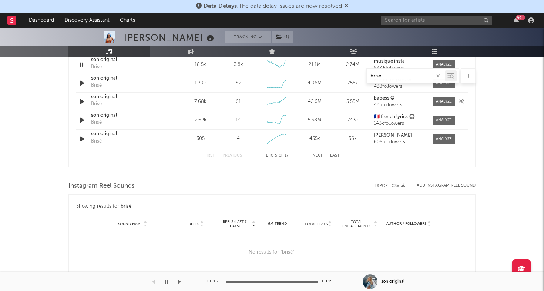
type input "brisé"
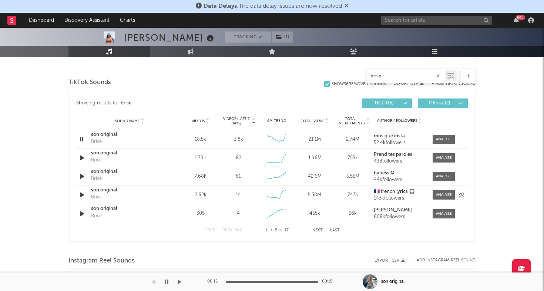
scroll to position [368, 0]
click at [84, 153] on icon "button" at bounding box center [82, 157] width 8 height 9
click at [84, 156] on icon "button" at bounding box center [81, 157] width 7 height 9
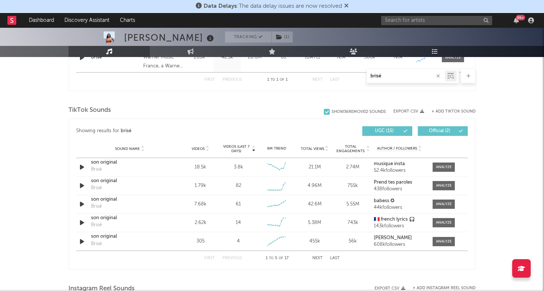
scroll to position [336, 0]
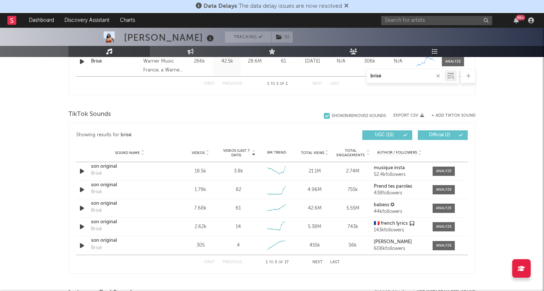
click at [436, 115] on button "+ Add TikTok Sound" at bounding box center [453, 116] width 44 height 4
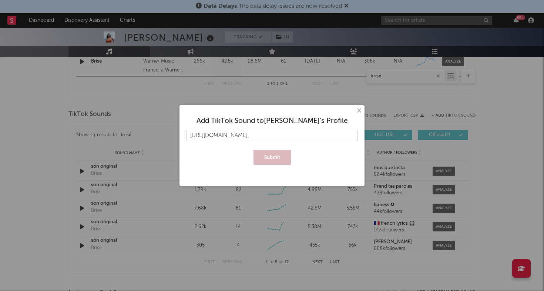
scroll to position [0, 7]
type input "https://www.tiktok.com/music/son-original-7489394508397234966"
click at [264, 155] on button "Submit" at bounding box center [271, 157] width 37 height 15
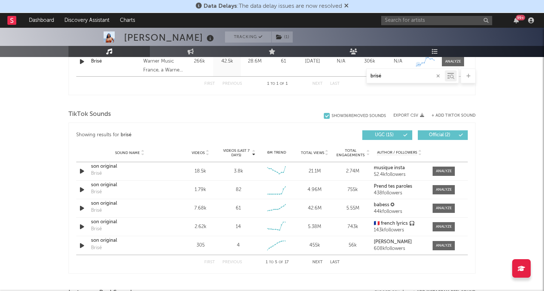
click at [406, 71] on div "brisé" at bounding box center [405, 75] width 78 height 9
click at [400, 75] on input "brisé" at bounding box center [405, 76] width 78 height 6
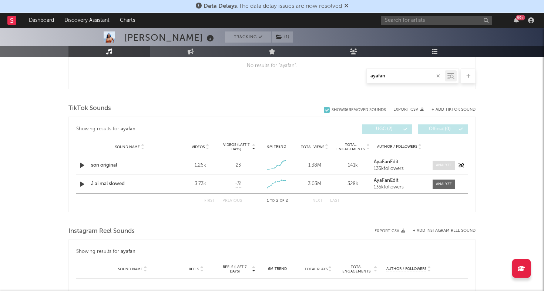
type input "ayafan"
click at [440, 167] on div at bounding box center [444, 165] width 16 height 6
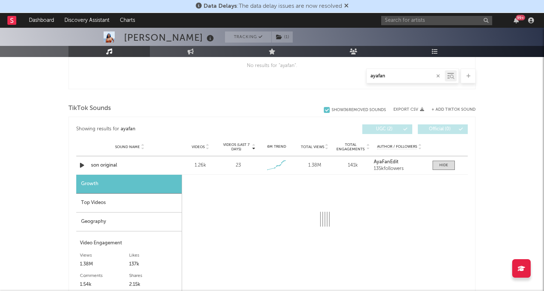
click at [137, 204] on div "Top Videos" at bounding box center [128, 202] width 105 height 19
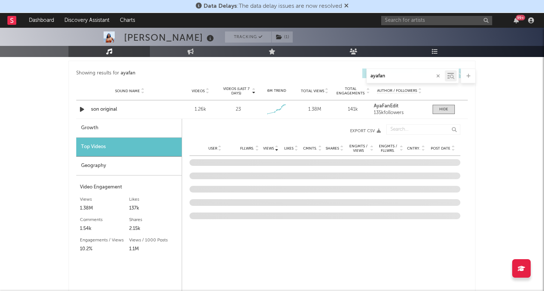
scroll to position [395, 0]
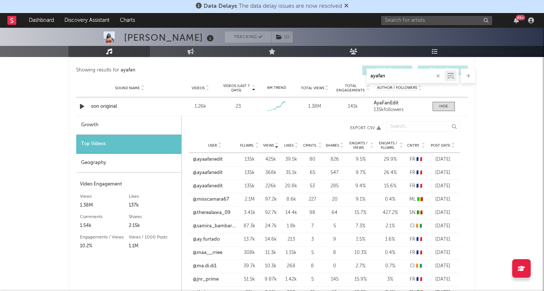
click at [144, 162] on div "Geography" at bounding box center [128, 162] width 105 height 19
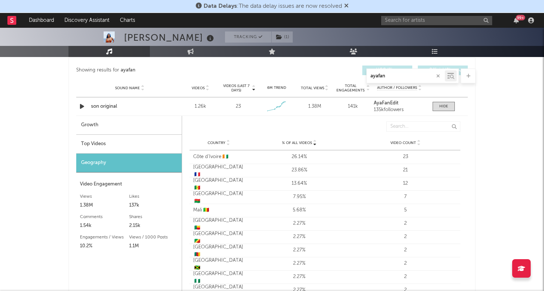
click at [152, 130] on div "Growth" at bounding box center [128, 125] width 105 height 19
select select "6m"
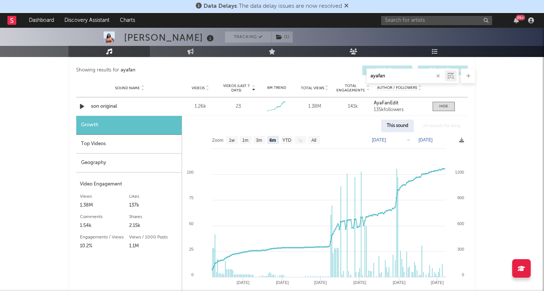
click at [144, 168] on div "Geography" at bounding box center [128, 162] width 105 height 19
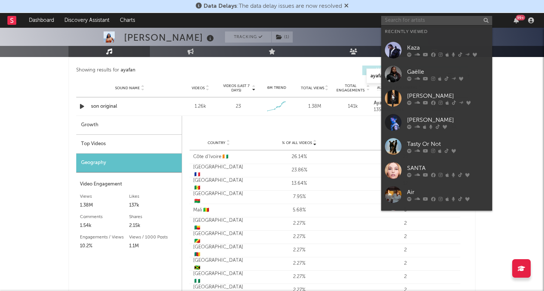
click at [442, 19] on input "text" at bounding box center [436, 20] width 111 height 9
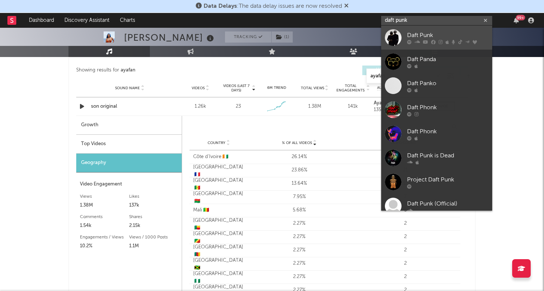
type input "daft punk"
click at [426, 35] on div "Daft Punk" at bounding box center [447, 35] width 81 height 9
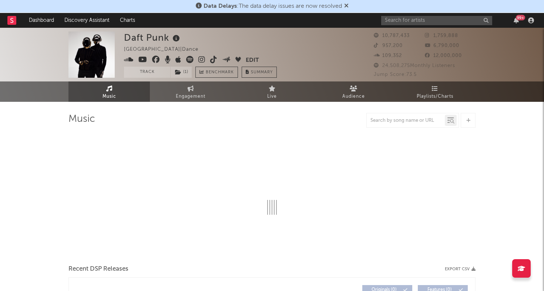
select select "6m"
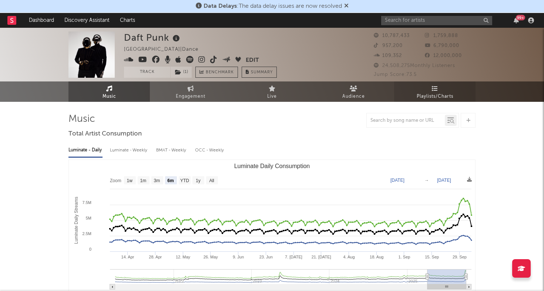
click at [436, 90] on icon at bounding box center [435, 88] width 6 height 6
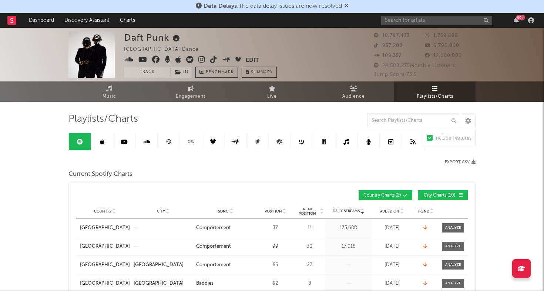
click at [170, 141] on icon at bounding box center [168, 141] width 4 height 4
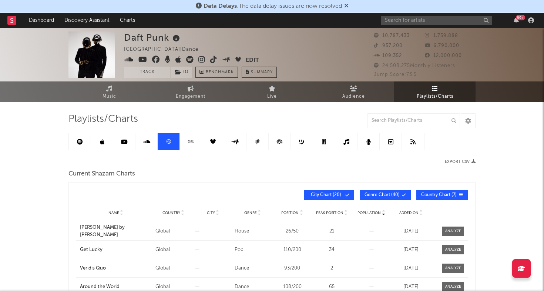
click at [413, 211] on span "Added On" at bounding box center [408, 212] width 19 height 4
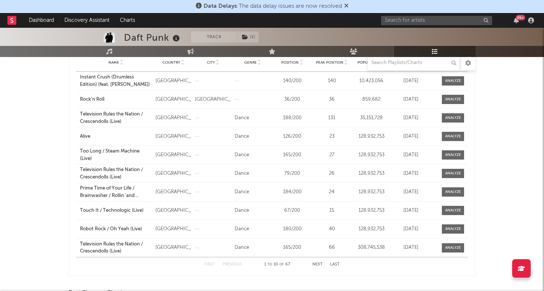
scroll to position [151, 0]
click at [315, 262] on button "Next" at bounding box center [317, 264] width 10 height 4
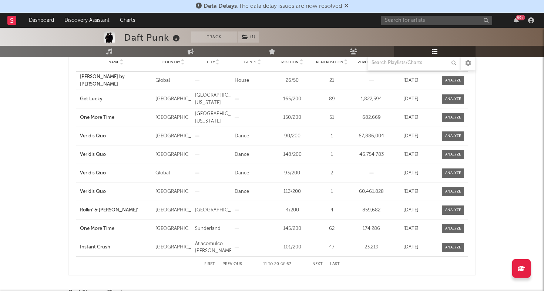
click at [235, 264] on button "Previous" at bounding box center [232, 264] width 20 height 4
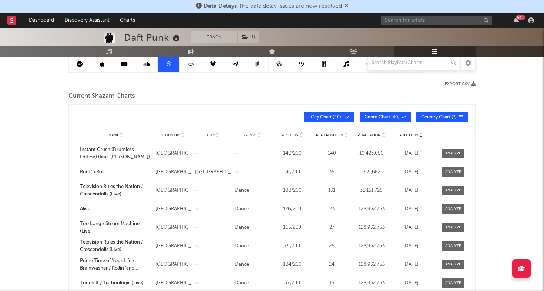
scroll to position [0, 0]
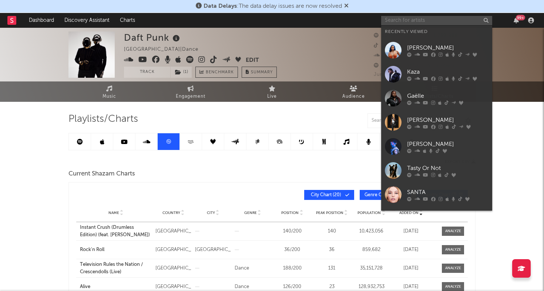
click at [403, 20] on input "text" at bounding box center [436, 20] width 111 height 9
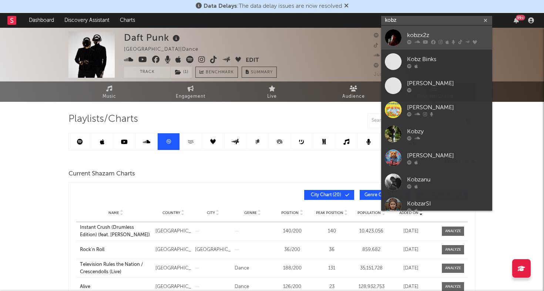
type input "kobz"
click at [393, 36] on div at bounding box center [393, 37] width 17 height 17
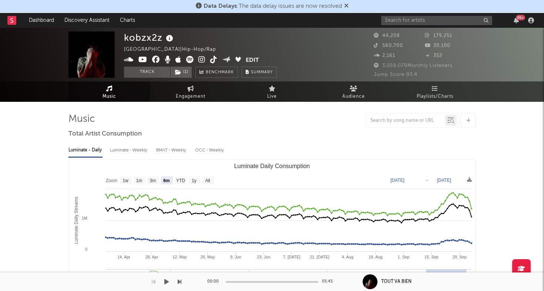
select select "6m"
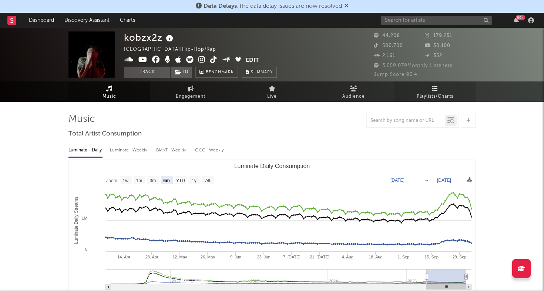
click at [432, 92] on span "Playlists/Charts" at bounding box center [434, 96] width 37 height 9
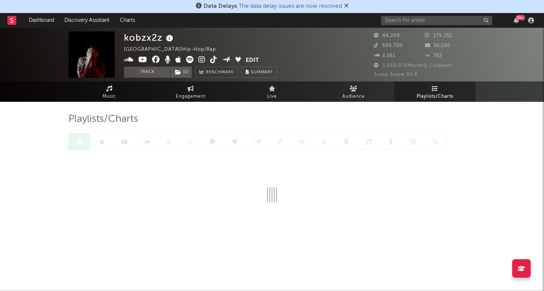
click at [170, 140] on div at bounding box center [257, 141] width 378 height 17
click at [147, 142] on icon at bounding box center [146, 142] width 6 height 6
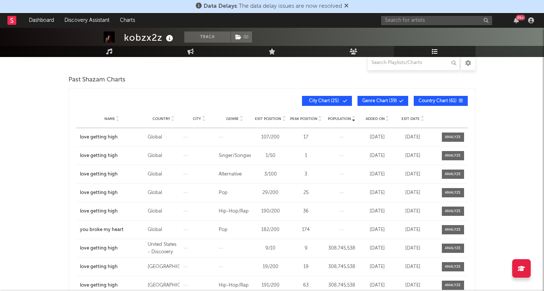
scroll to position [95, 0]
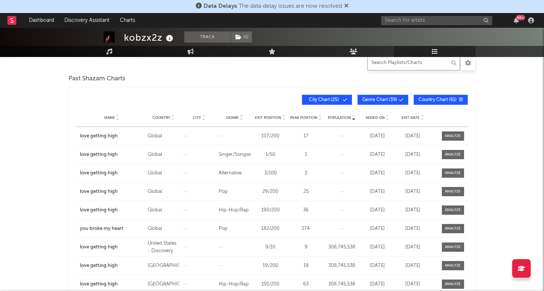
click at [414, 65] on input "text" at bounding box center [413, 62] width 92 height 15
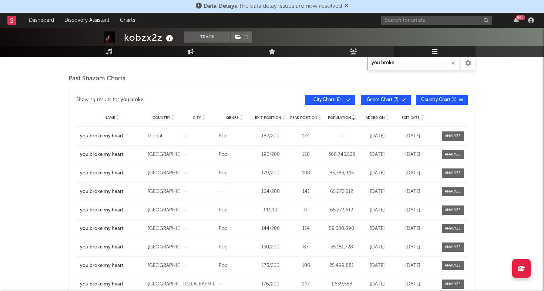
type input "you broke"
click at [408, 120] on div "Exit Date" at bounding box center [413, 118] width 32 height 6
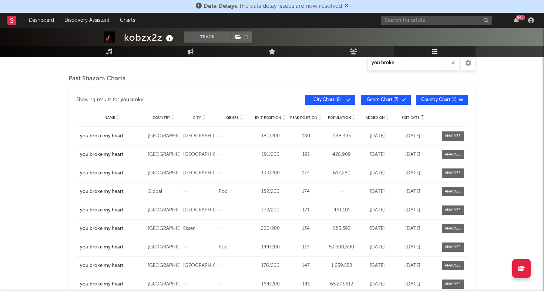
click at [408, 120] on div "Exit Date" at bounding box center [413, 118] width 32 height 6
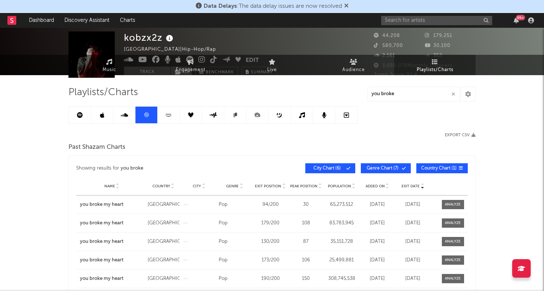
scroll to position [0, 0]
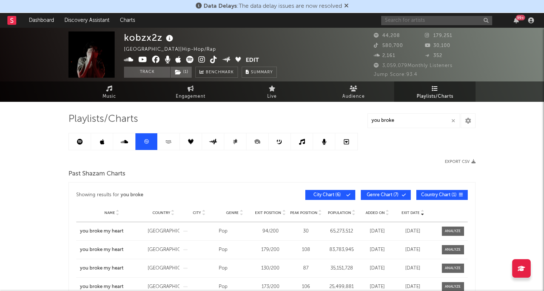
click at [399, 18] on input "text" at bounding box center [436, 20] width 111 height 9
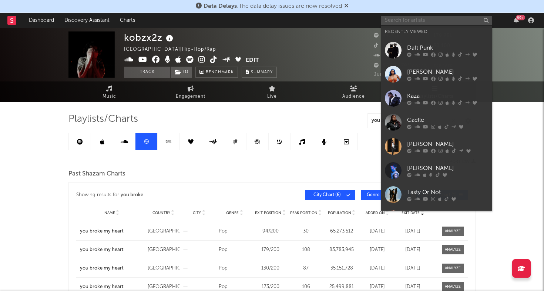
click at [402, 18] on input "text" at bounding box center [436, 20] width 111 height 9
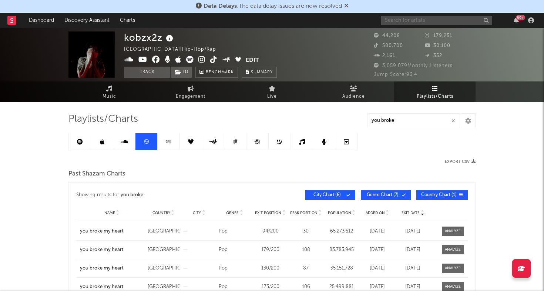
click at [398, 22] on input "text" at bounding box center [436, 20] width 111 height 9
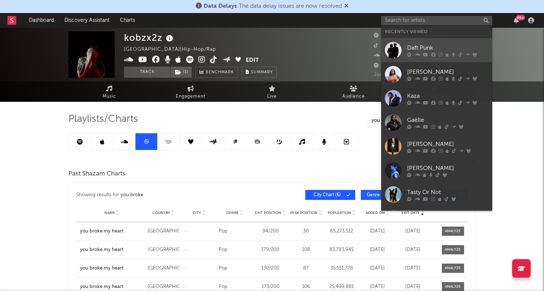
click at [389, 53] on div at bounding box center [393, 50] width 17 height 17
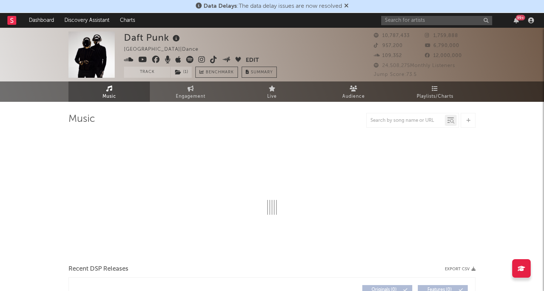
select select "6m"
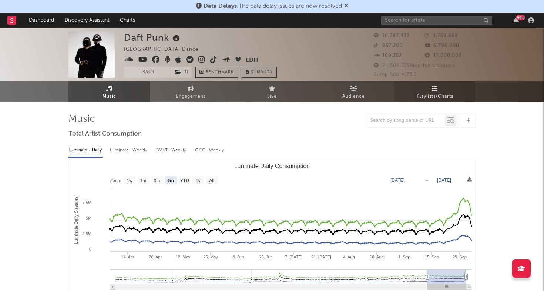
select select "6m"
click at [432, 89] on icon at bounding box center [435, 88] width 6 height 6
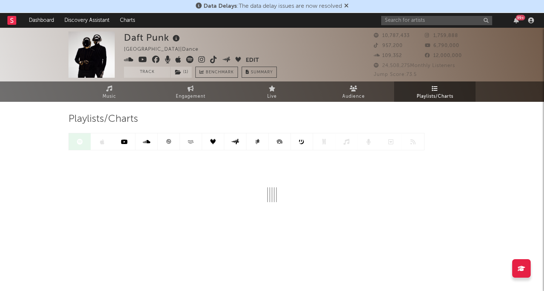
click at [168, 143] on icon at bounding box center [169, 142] width 6 height 6
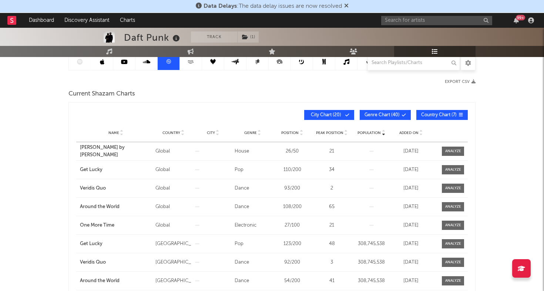
scroll to position [121, 0]
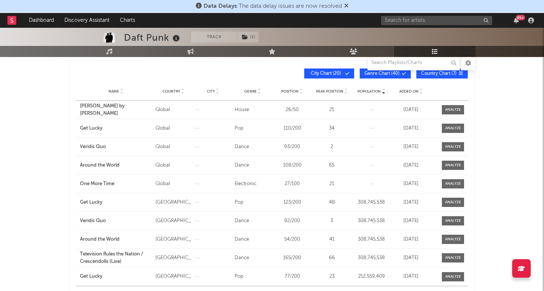
click at [403, 89] on span "Added On" at bounding box center [408, 91] width 19 height 4
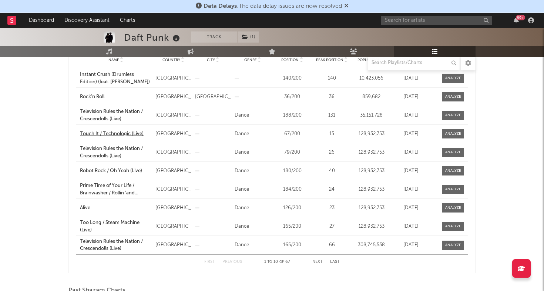
scroll to position [153, 0]
click at [315, 261] on button "Next" at bounding box center [317, 261] width 10 height 4
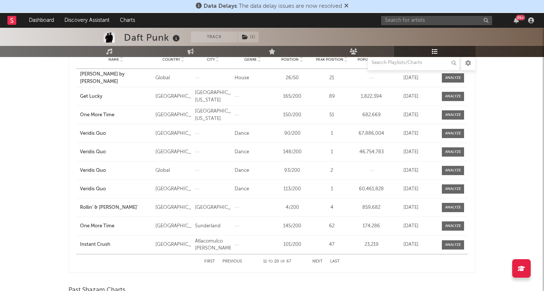
click at [231, 258] on div "First Previous 11 to 20 of 67 Next Last" at bounding box center [271, 261] width 135 height 14
click at [231, 259] on button "Previous" at bounding box center [232, 261] width 20 height 4
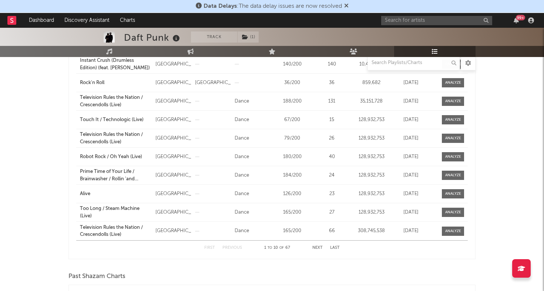
scroll to position [169, 0]
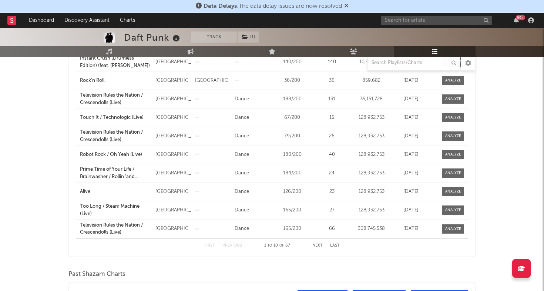
click at [315, 247] on button "Next" at bounding box center [317, 245] width 10 height 4
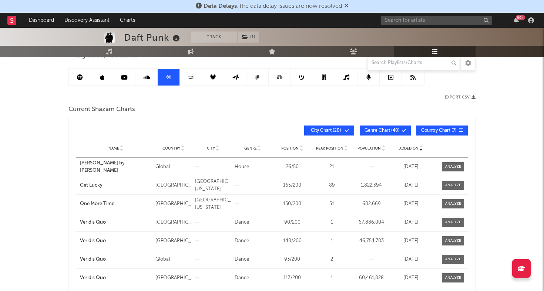
scroll to position [60, 0]
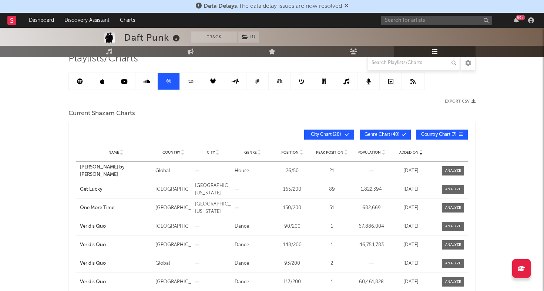
click at [435, 136] on span "Country Chart ( 7 )" at bounding box center [439, 134] width 36 height 4
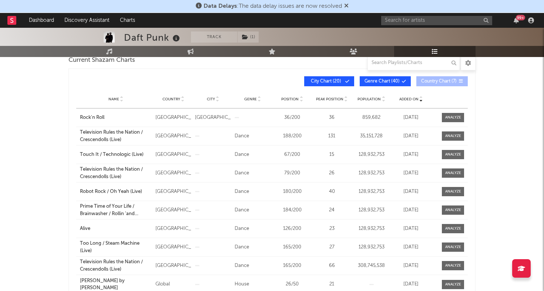
scroll to position [115, 0]
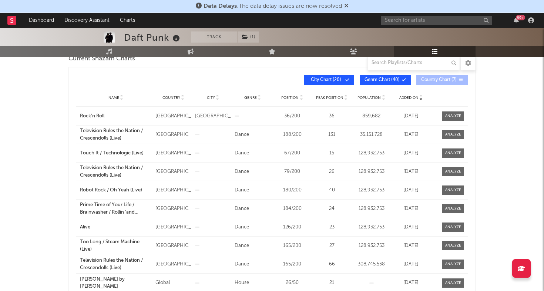
click at [345, 81] on icon at bounding box center [347, 80] width 4 height 4
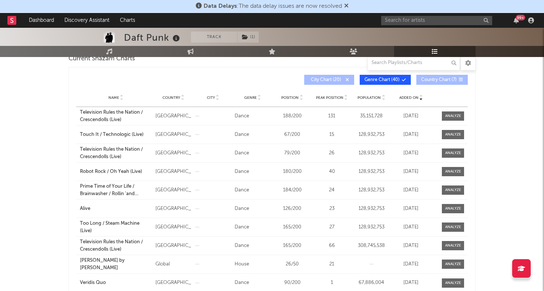
click at [369, 81] on span "Genre Chart ( 40 )" at bounding box center [381, 80] width 35 height 4
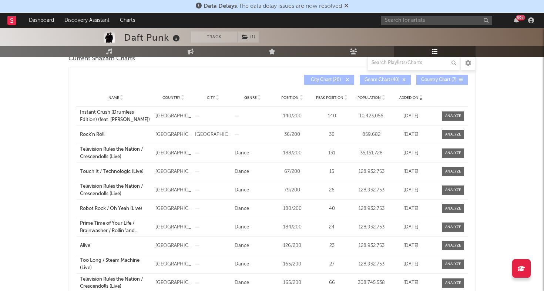
click at [432, 79] on span "Country Chart ( 7 )" at bounding box center [439, 80] width 36 height 4
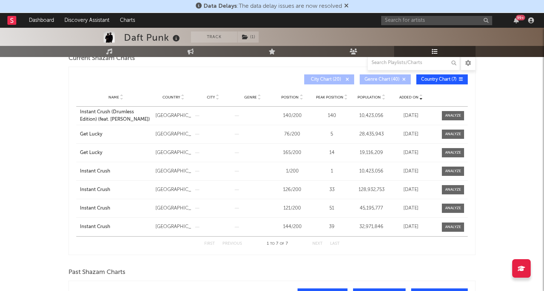
scroll to position [114, 0]
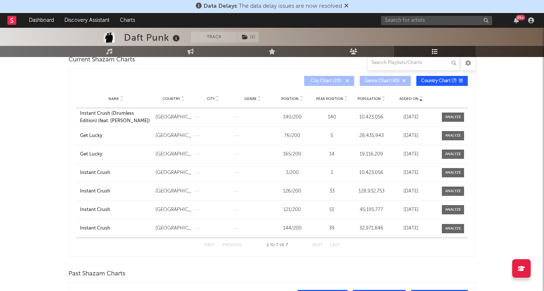
click at [390, 80] on span at bounding box center [390, 81] width 1 height 4
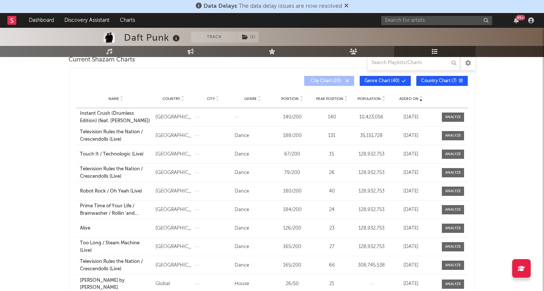
click at [337, 79] on span "City Chart ( 20 )" at bounding box center [326, 81] width 34 height 4
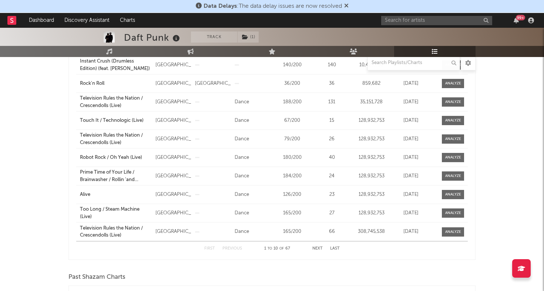
scroll to position [167, 0]
click at [316, 246] on button "Next" at bounding box center [317, 248] width 10 height 4
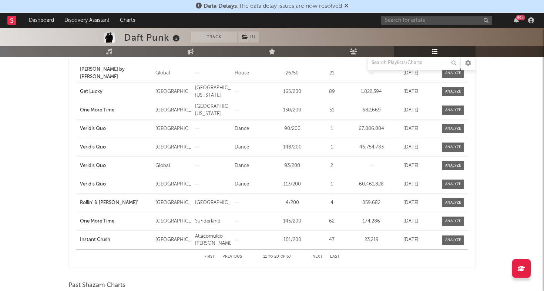
scroll to position [160, 0]
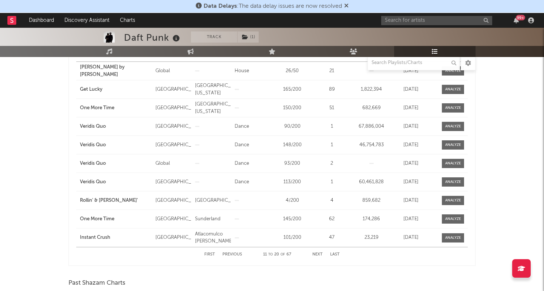
click at [231, 253] on button "Previous" at bounding box center [232, 254] width 20 height 4
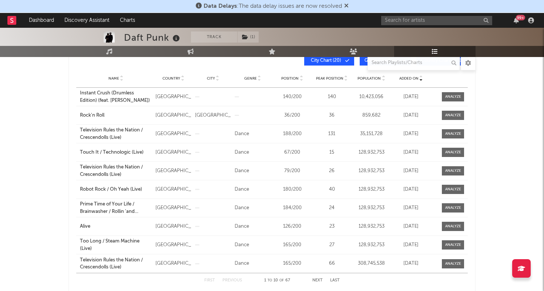
scroll to position [132, 0]
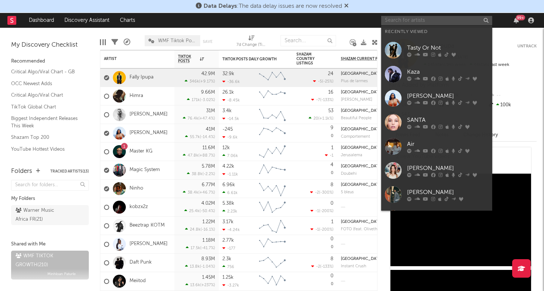
click at [408, 24] on input "text" at bounding box center [436, 20] width 111 height 9
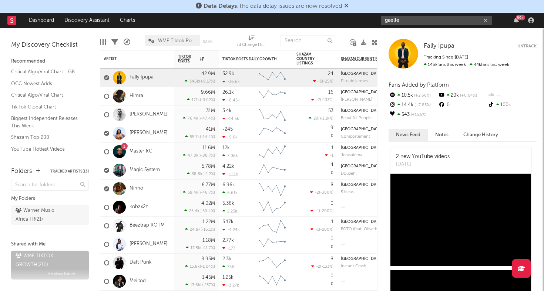
click at [420, 23] on input "gaelle" at bounding box center [436, 20] width 111 height 9
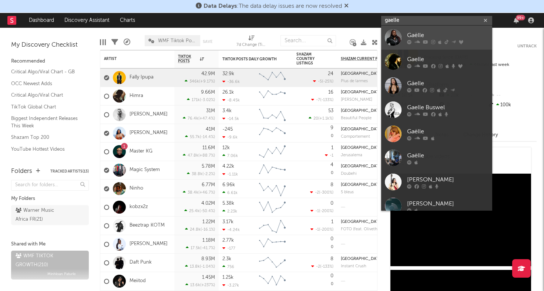
type input "gaelle"
click at [400, 32] on div at bounding box center [393, 37] width 17 height 17
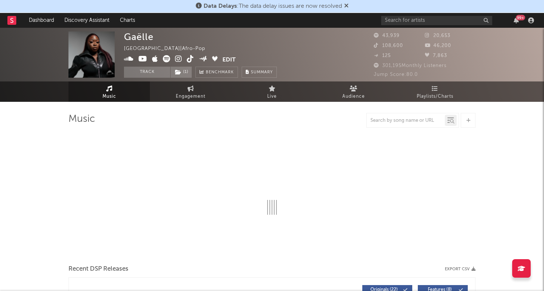
select select "6m"
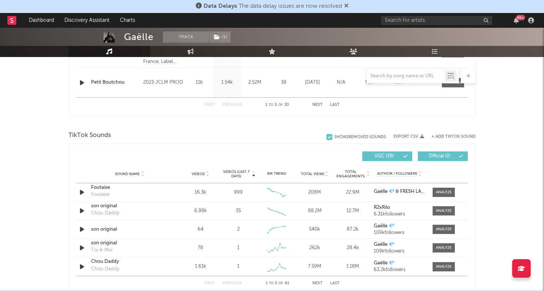
scroll to position [443, 0]
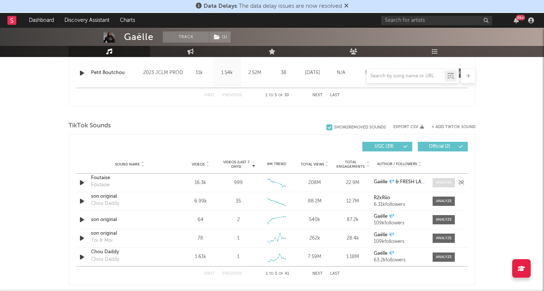
click at [439, 182] on div at bounding box center [444, 183] width 16 height 6
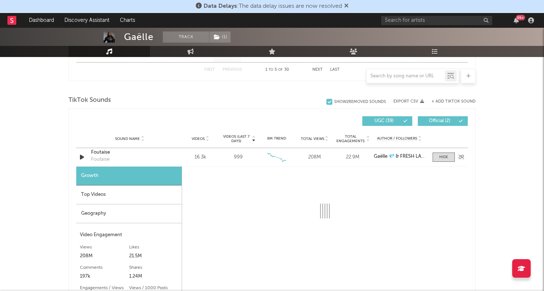
scroll to position [485, 0]
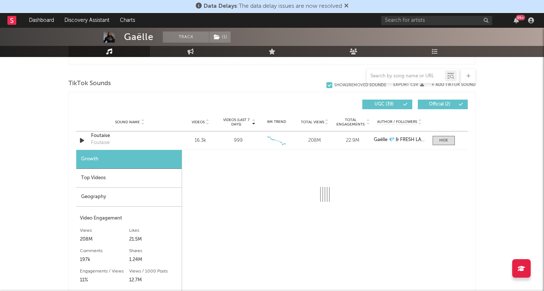
click at [132, 197] on div "Geography" at bounding box center [128, 196] width 105 height 19
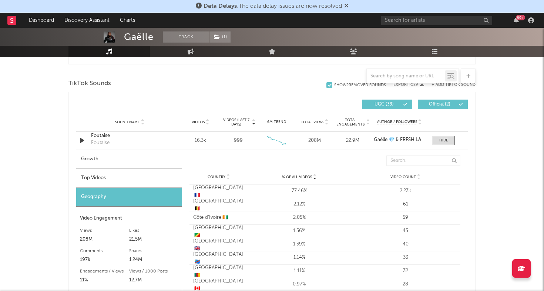
click at [134, 176] on div "Top Videos" at bounding box center [128, 178] width 105 height 19
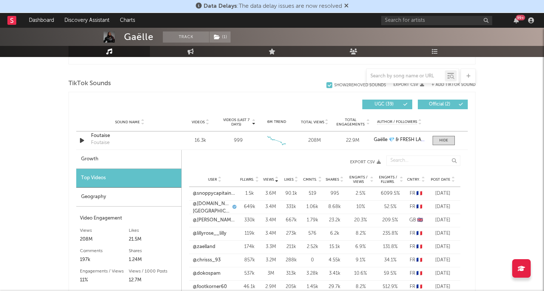
click at [438, 179] on span "Post Date" at bounding box center [440, 179] width 20 height 4
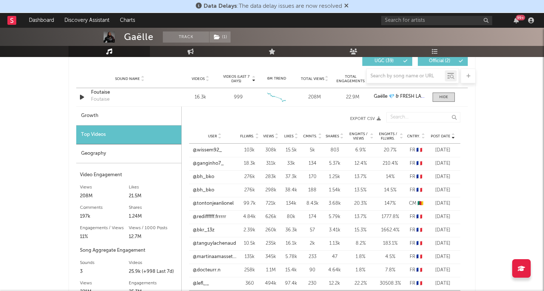
scroll to position [539, 0]
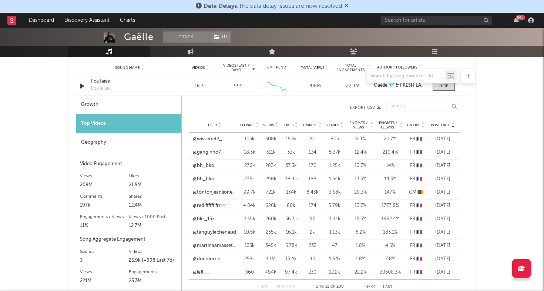
click at [437, 124] on span "Post Date" at bounding box center [440, 125] width 20 height 4
click at [442, 89] on span at bounding box center [443, 85] width 22 height 9
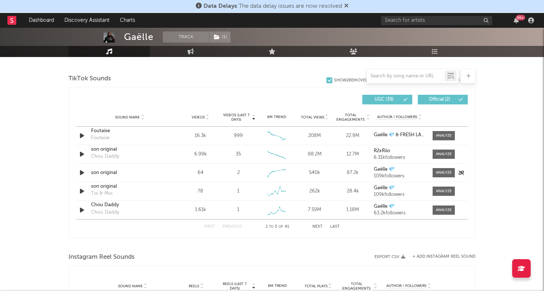
scroll to position [475, 0]
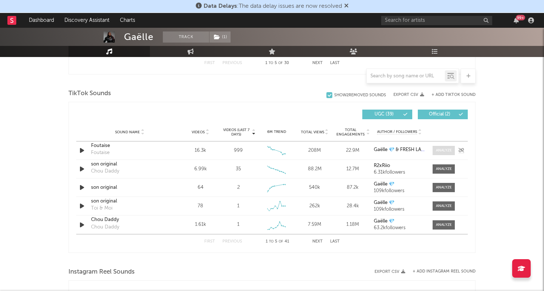
click at [438, 152] on div at bounding box center [444, 151] width 16 height 6
select select "6m"
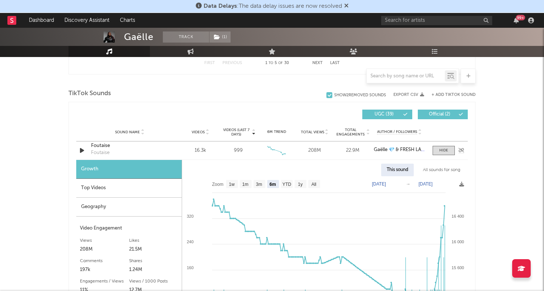
click at [101, 144] on div "Foutaise" at bounding box center [129, 145] width 77 height 7
click at [439, 151] on div at bounding box center [443, 151] width 9 height 6
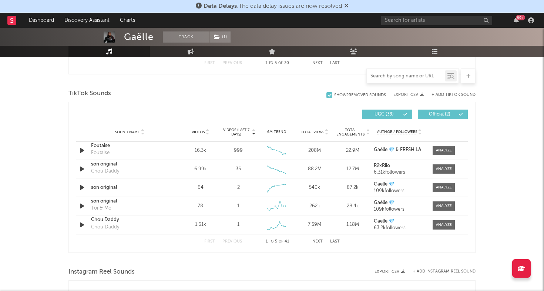
click at [387, 78] on input "text" at bounding box center [405, 76] width 78 height 6
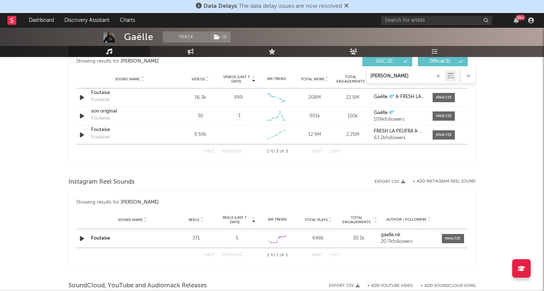
scroll to position [403, 0]
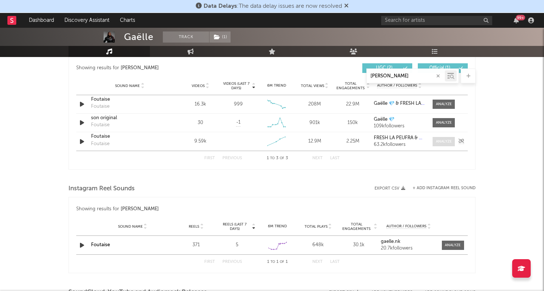
type input "[PERSON_NAME]"
click at [437, 143] on div at bounding box center [444, 142] width 16 height 6
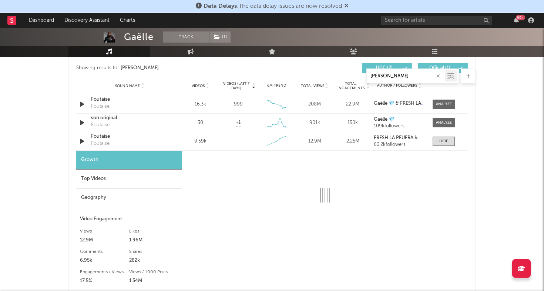
click at [150, 197] on div "Geography" at bounding box center [128, 197] width 105 height 19
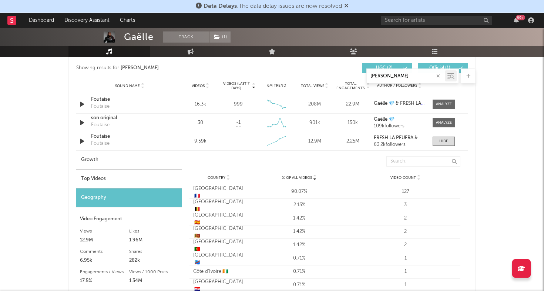
click at [149, 181] on div "Top Videos" at bounding box center [128, 178] width 105 height 19
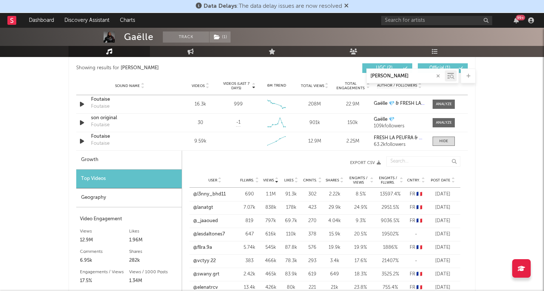
click at [437, 180] on span "Post Date" at bounding box center [440, 180] width 20 height 4
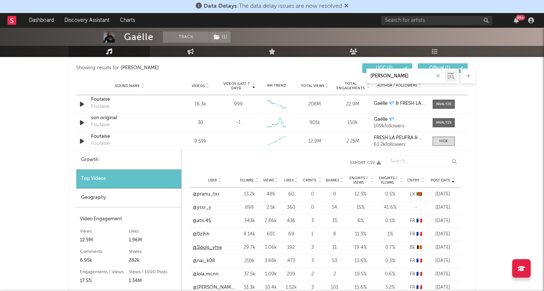
click at [214, 249] on link "@1louis_vhw" at bounding box center [207, 247] width 29 height 7
click at [103, 138] on div "Foutaise" at bounding box center [129, 136] width 77 height 7
click at [448, 142] on span at bounding box center [443, 140] width 22 height 9
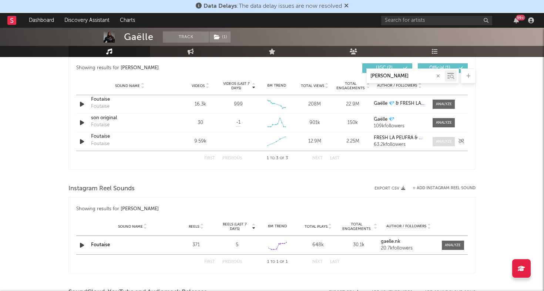
click at [435, 145] on span at bounding box center [443, 141] width 22 height 9
select select "6m"
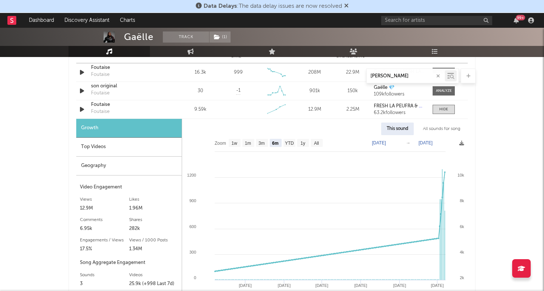
scroll to position [425, 0]
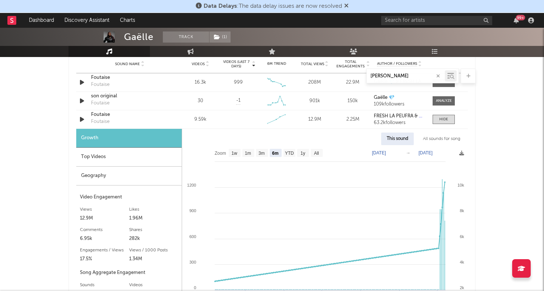
click at [149, 160] on div "Top Videos" at bounding box center [128, 157] width 105 height 19
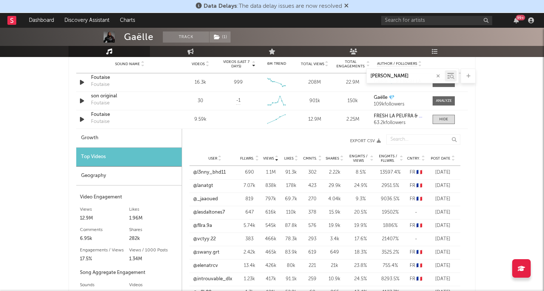
click at [443, 158] on span "Post Date" at bounding box center [440, 158] width 20 height 4
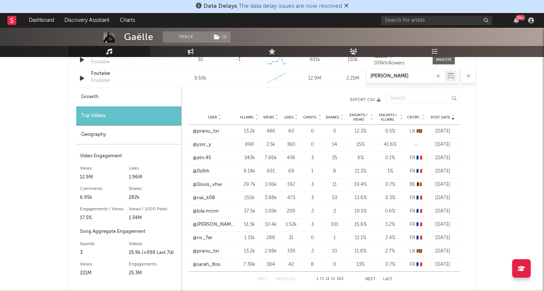
scroll to position [468, 0]
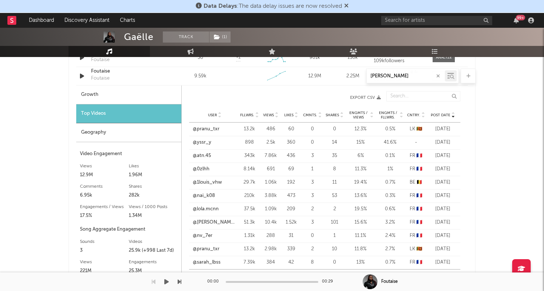
click at [372, 275] on div at bounding box center [369, 281] width 15 height 15
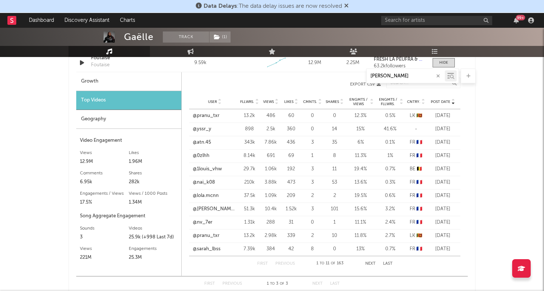
click at [371, 262] on button "Next" at bounding box center [370, 263] width 10 height 4
click at [369, 262] on button "Next" at bounding box center [370, 263] width 10 height 4
click at [211, 206] on link "@1louis_vhw" at bounding box center [207, 208] width 29 height 7
click at [367, 264] on button "Next" at bounding box center [370, 263] width 10 height 4
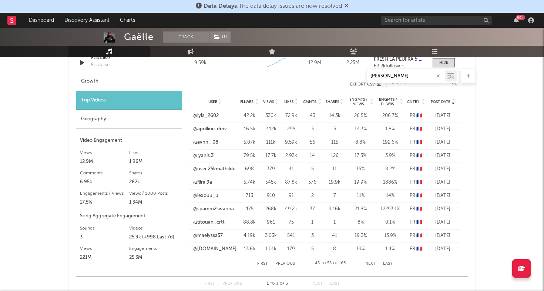
click at [367, 264] on button "Next" at bounding box center [370, 263] width 10 height 4
click at [205, 140] on link "@ele_231918" at bounding box center [207, 142] width 29 height 7
click at [369, 262] on button "Next" at bounding box center [370, 263] width 10 height 4
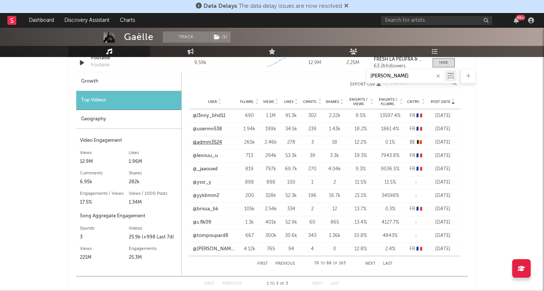
click at [210, 142] on link "@admm3524" at bounding box center [207, 142] width 29 height 7
click at [371, 264] on button "Next" at bounding box center [370, 263] width 10 height 4
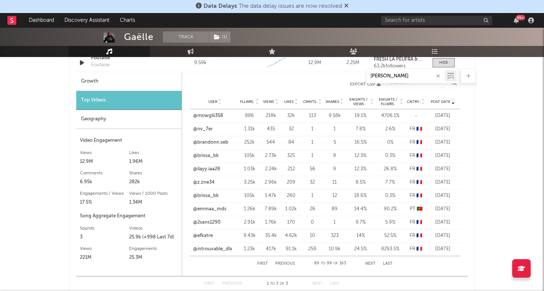
click at [280, 263] on button "Previous" at bounding box center [285, 263] width 20 height 4
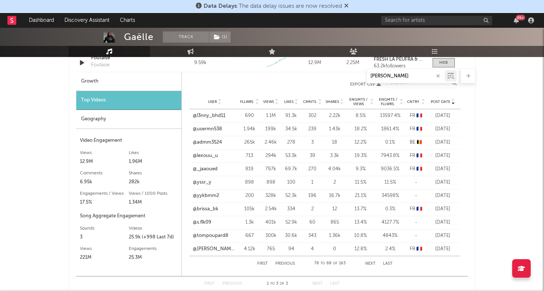
click at [280, 263] on button "Previous" at bounding box center [285, 263] width 20 height 4
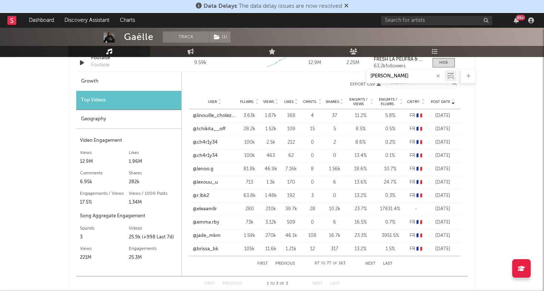
click at [280, 263] on button "Previous" at bounding box center [285, 263] width 20 height 4
click at [364, 263] on div "First Previous 45 to 55 of 163 Next Last" at bounding box center [324, 263] width 135 height 15
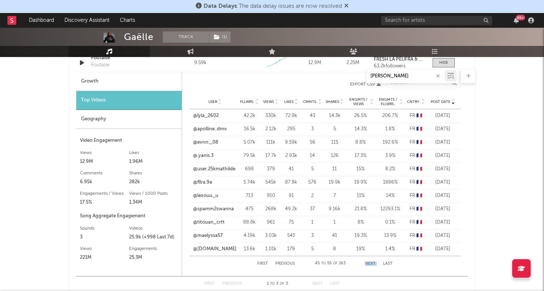
click at [372, 262] on button "Next" at bounding box center [370, 263] width 10 height 4
click at [282, 262] on button "Previous" at bounding box center [285, 263] width 20 height 4
click at [211, 210] on link "@1louis_vhw" at bounding box center [207, 208] width 29 height 7
